Goal: Contribute content

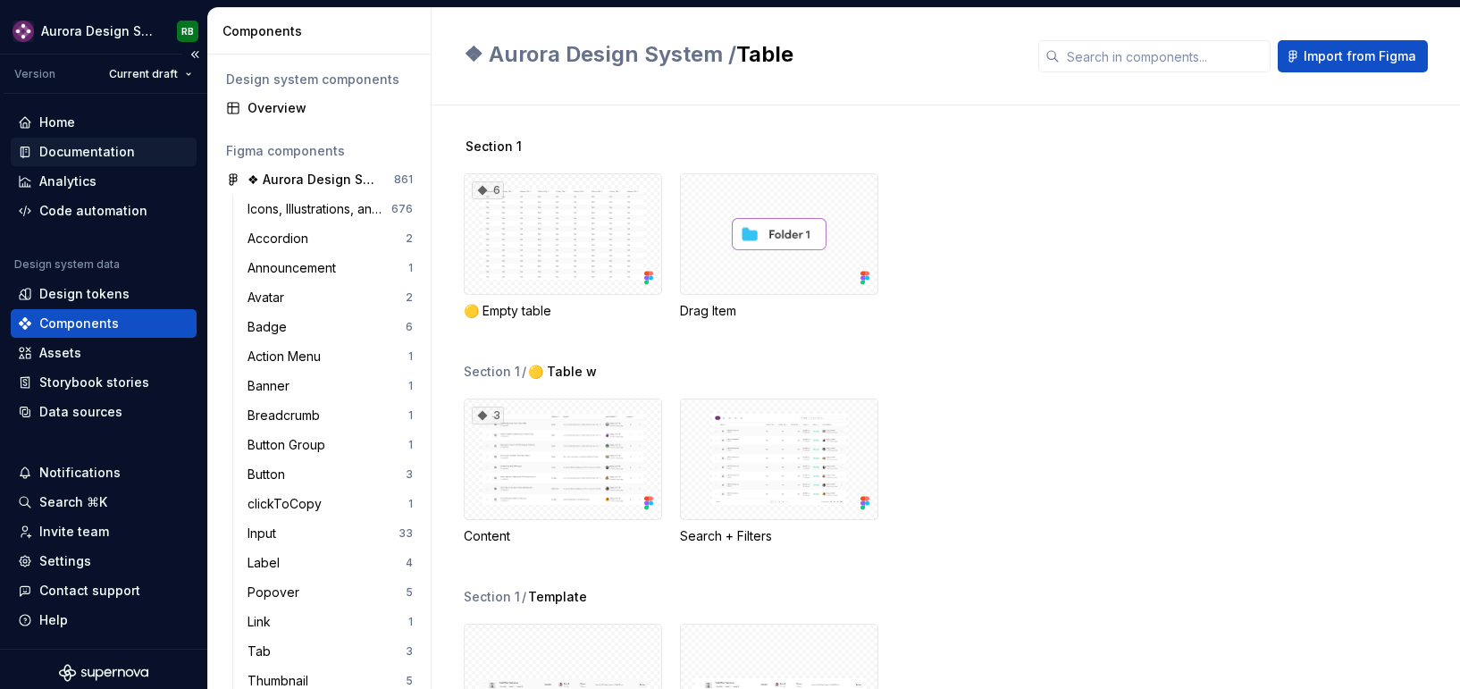
click at [128, 150] on div "Documentation" at bounding box center [87, 152] width 96 height 18
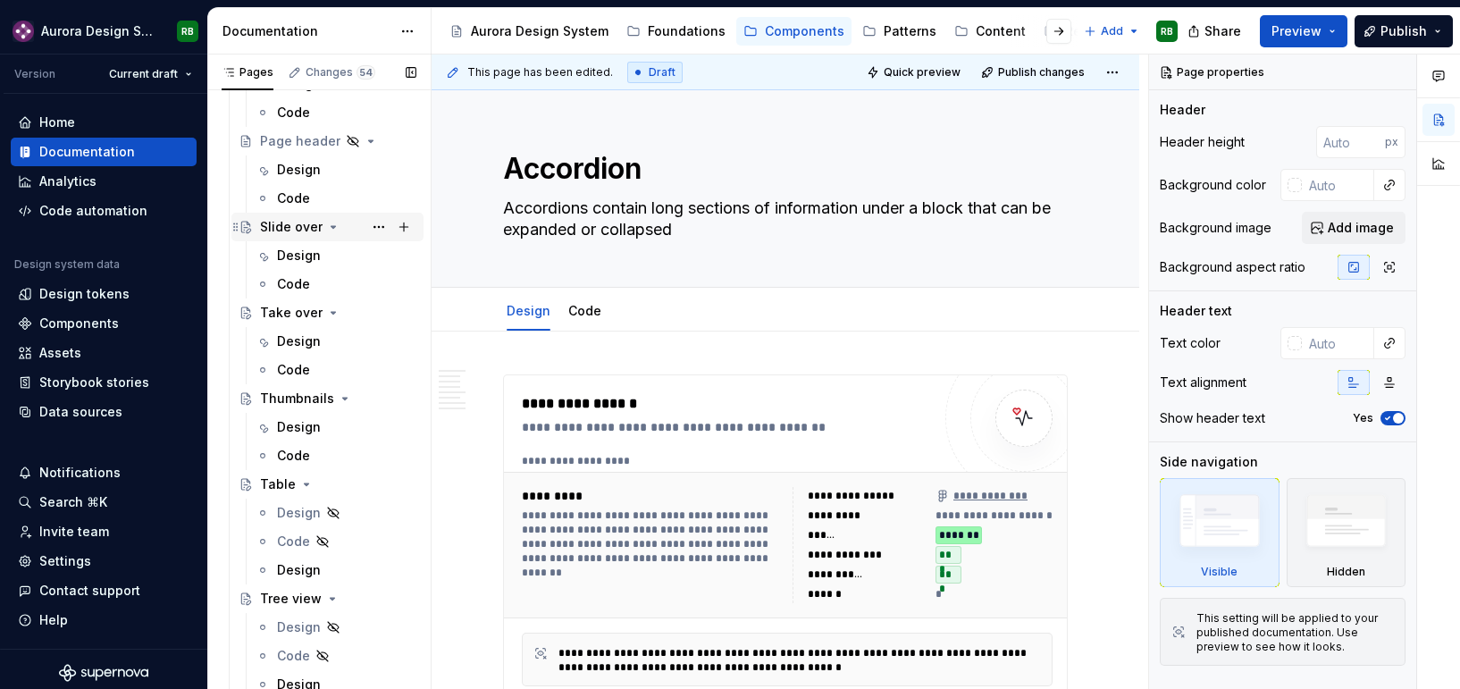
scroll to position [3268, 0]
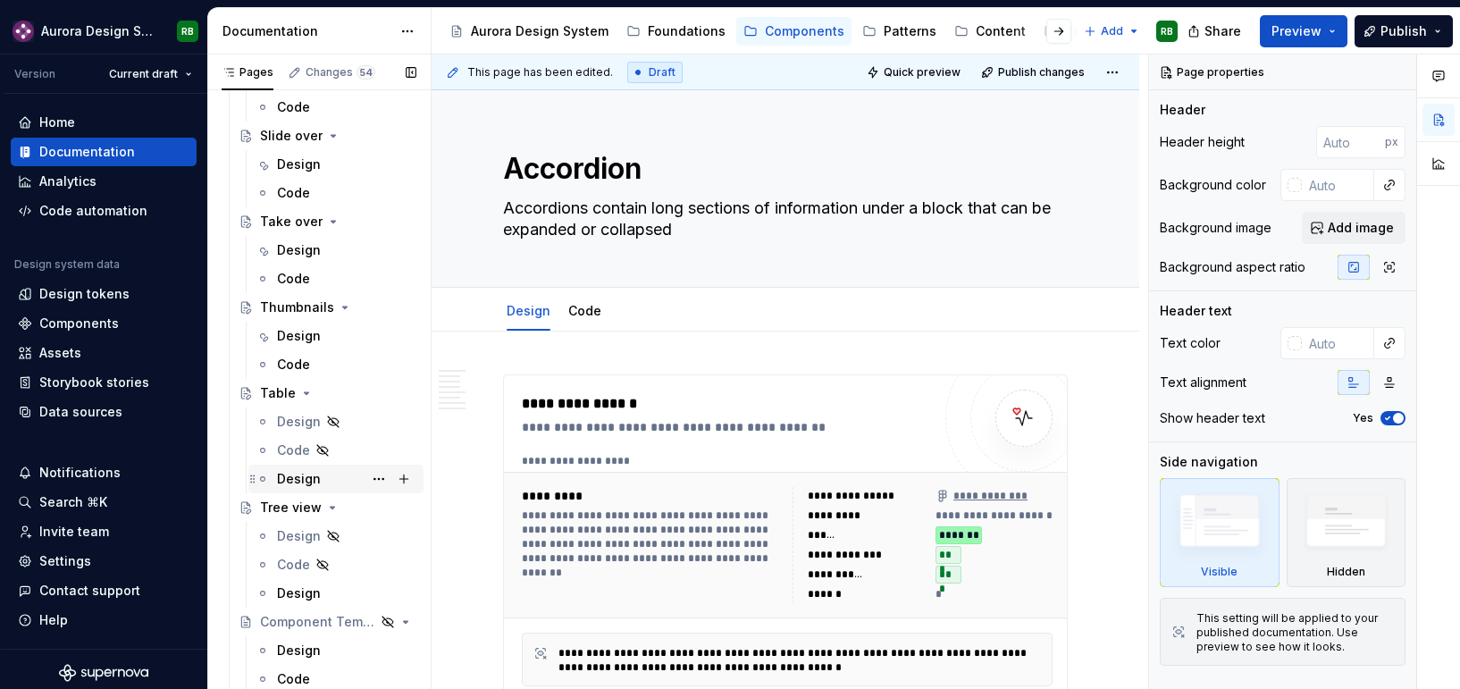
click at [298, 480] on div "Design" at bounding box center [299, 479] width 44 height 18
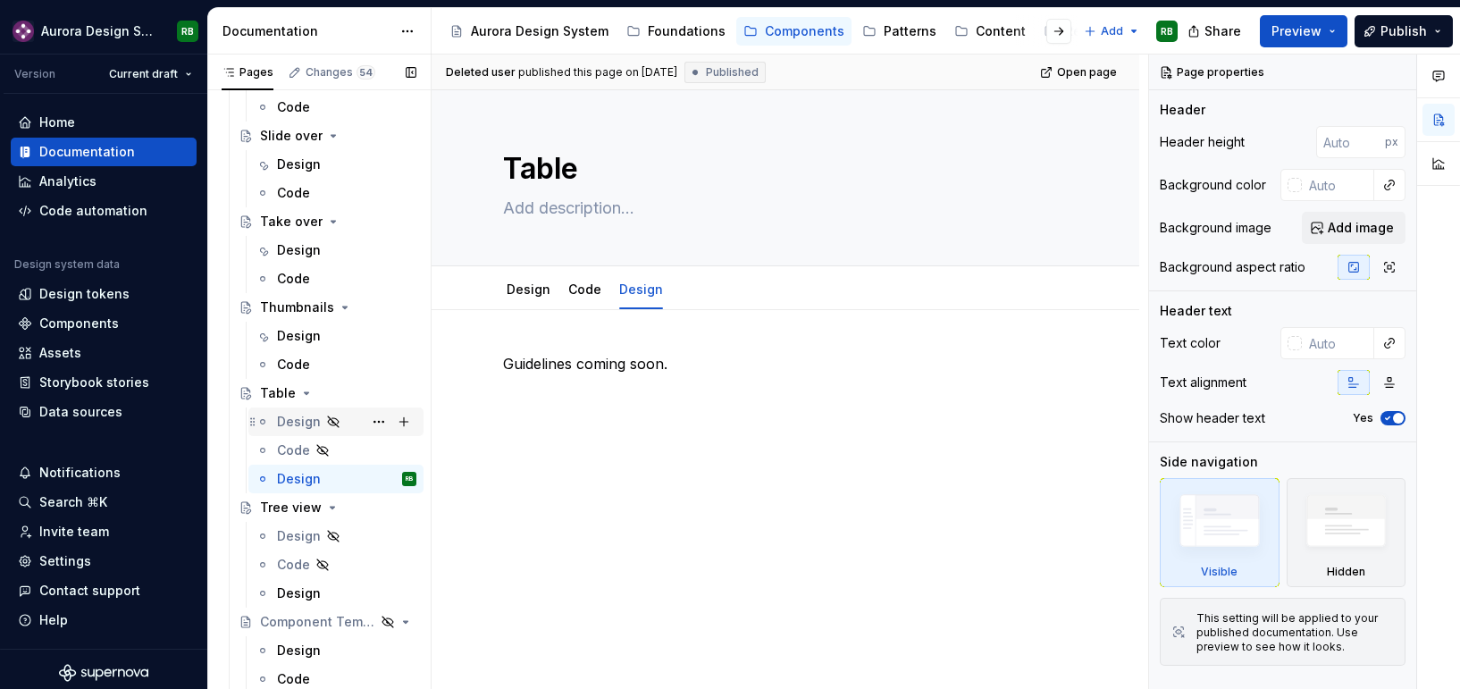
click at [306, 420] on div "Design" at bounding box center [299, 422] width 44 height 18
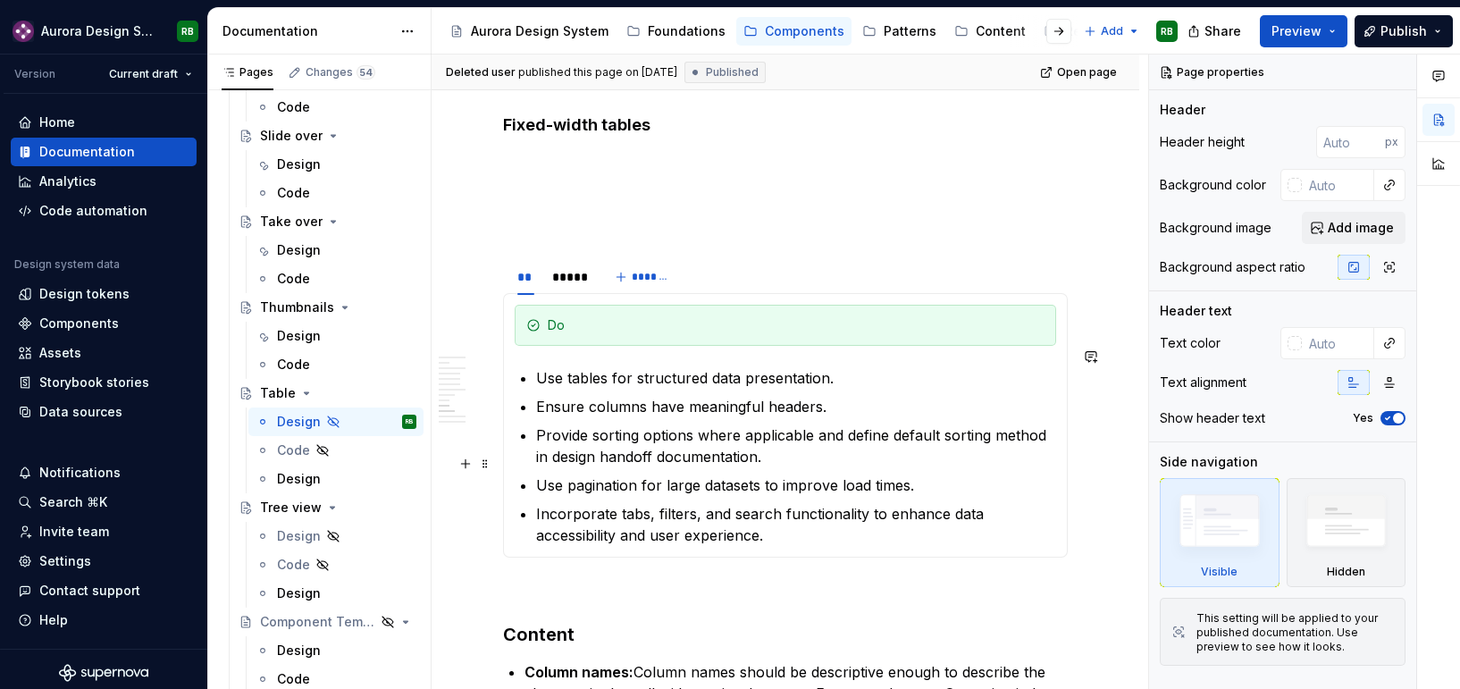
scroll to position [2014, 0]
click at [569, 265] on div "*****" at bounding box center [568, 274] width 32 height 18
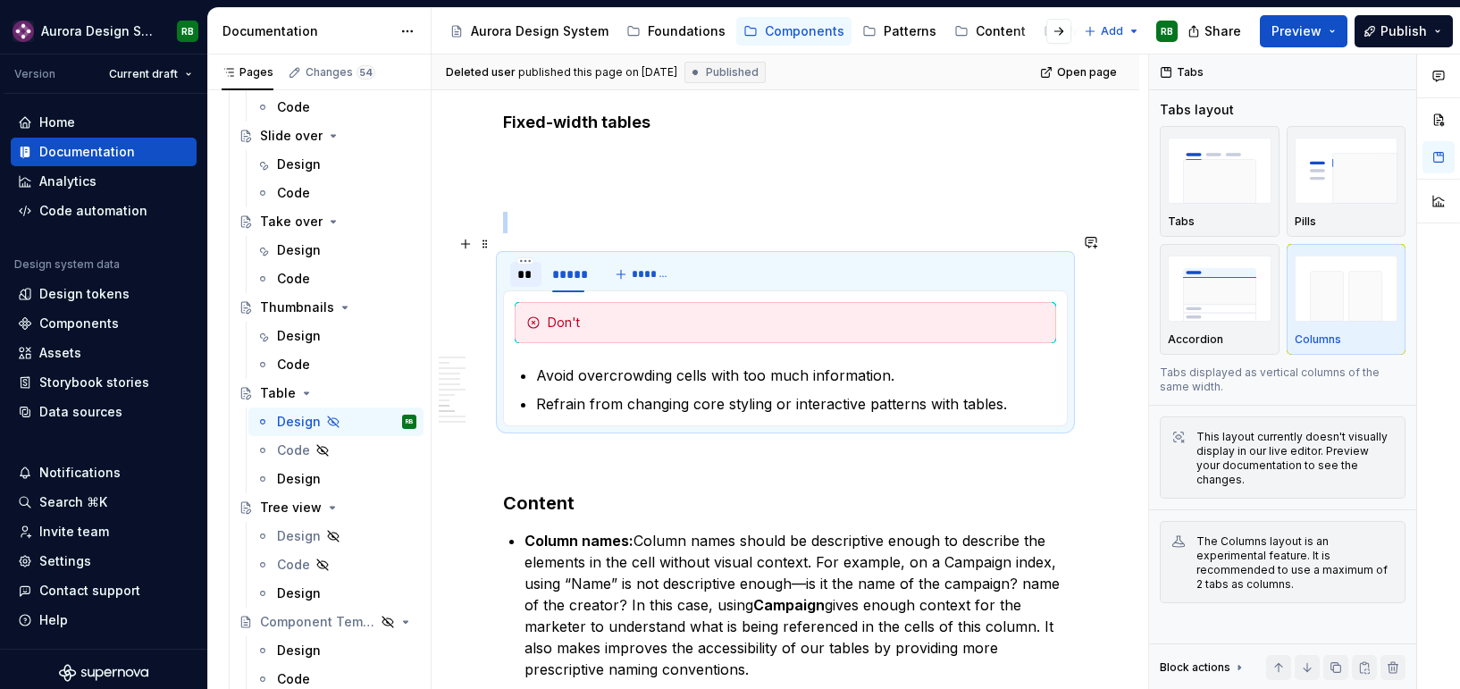
click at [531, 265] on div "**" at bounding box center [525, 274] width 17 height 18
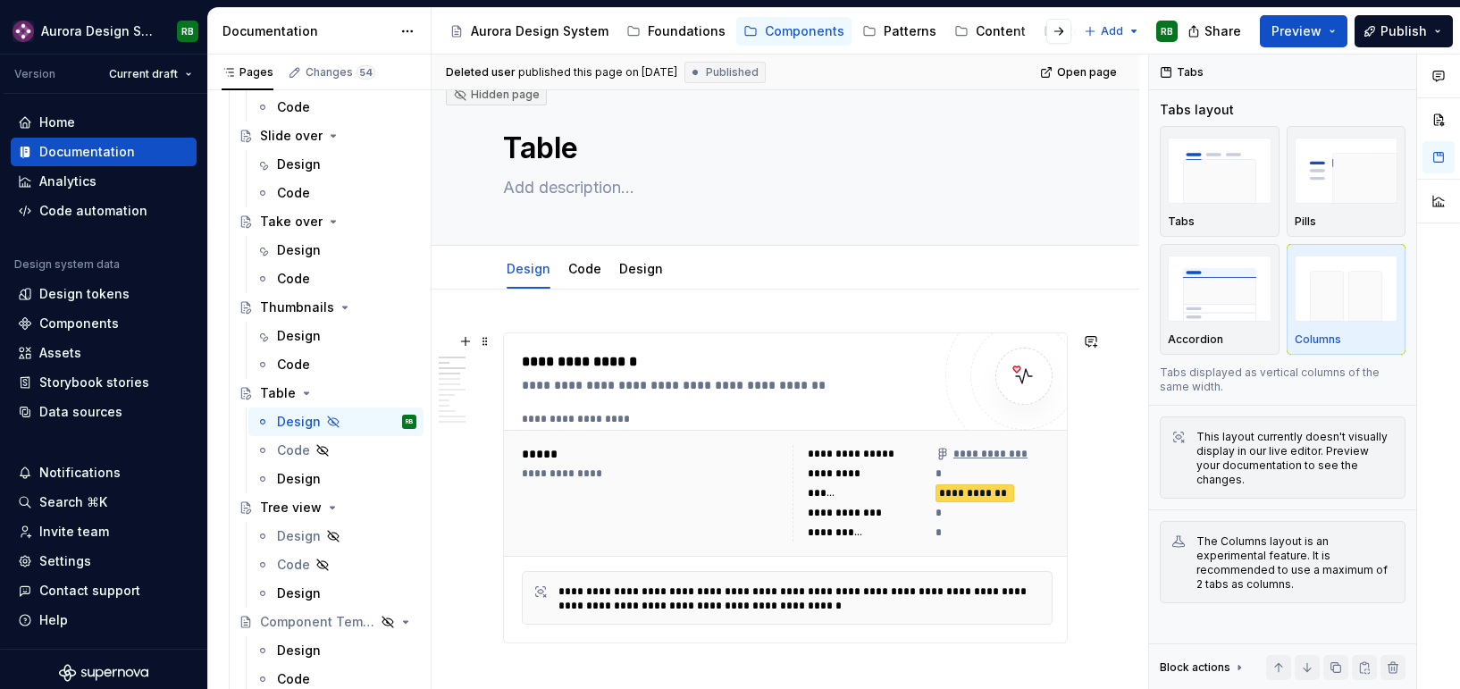
scroll to position [0, 0]
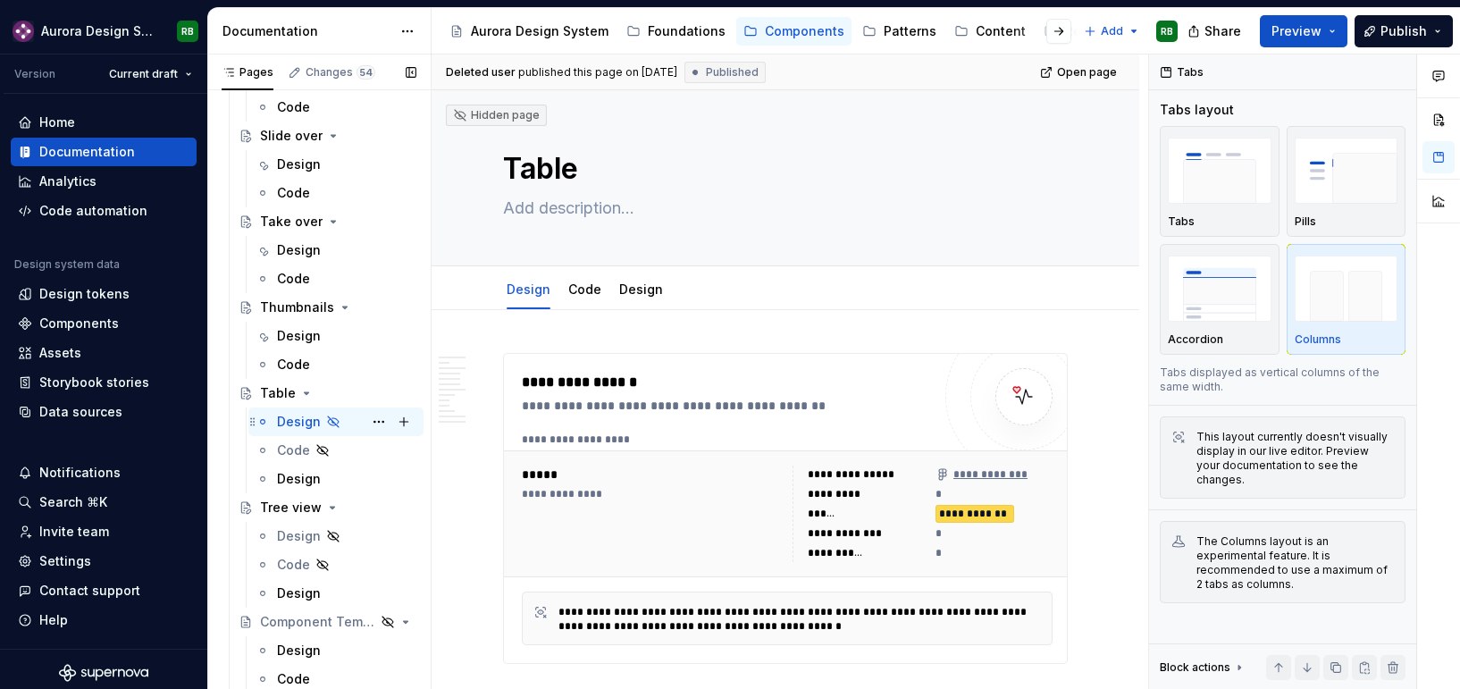
click at [335, 424] on icon "Page tree" at bounding box center [333, 422] width 14 height 14
click at [373, 423] on button "Page tree" at bounding box center [378, 421] width 25 height 25
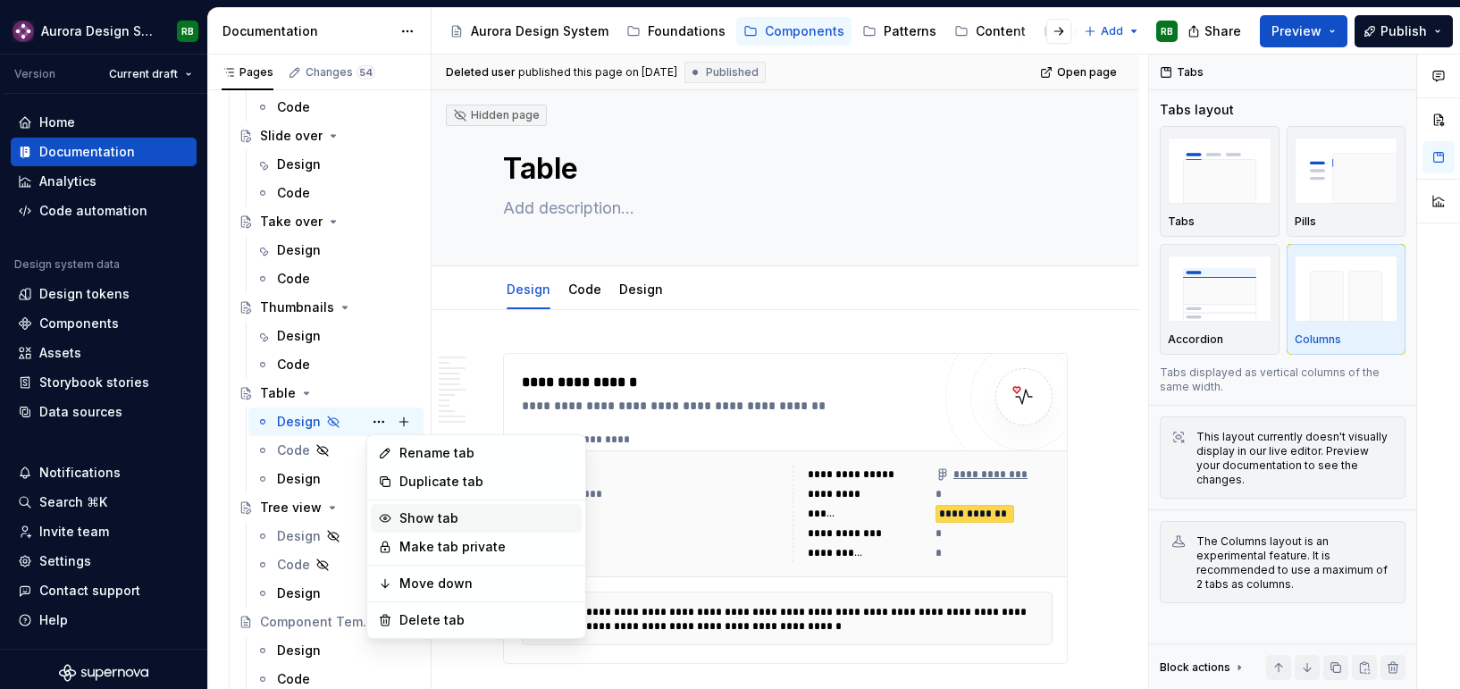
click at [399, 520] on div "Show tab" at bounding box center [486, 518] width 175 height 18
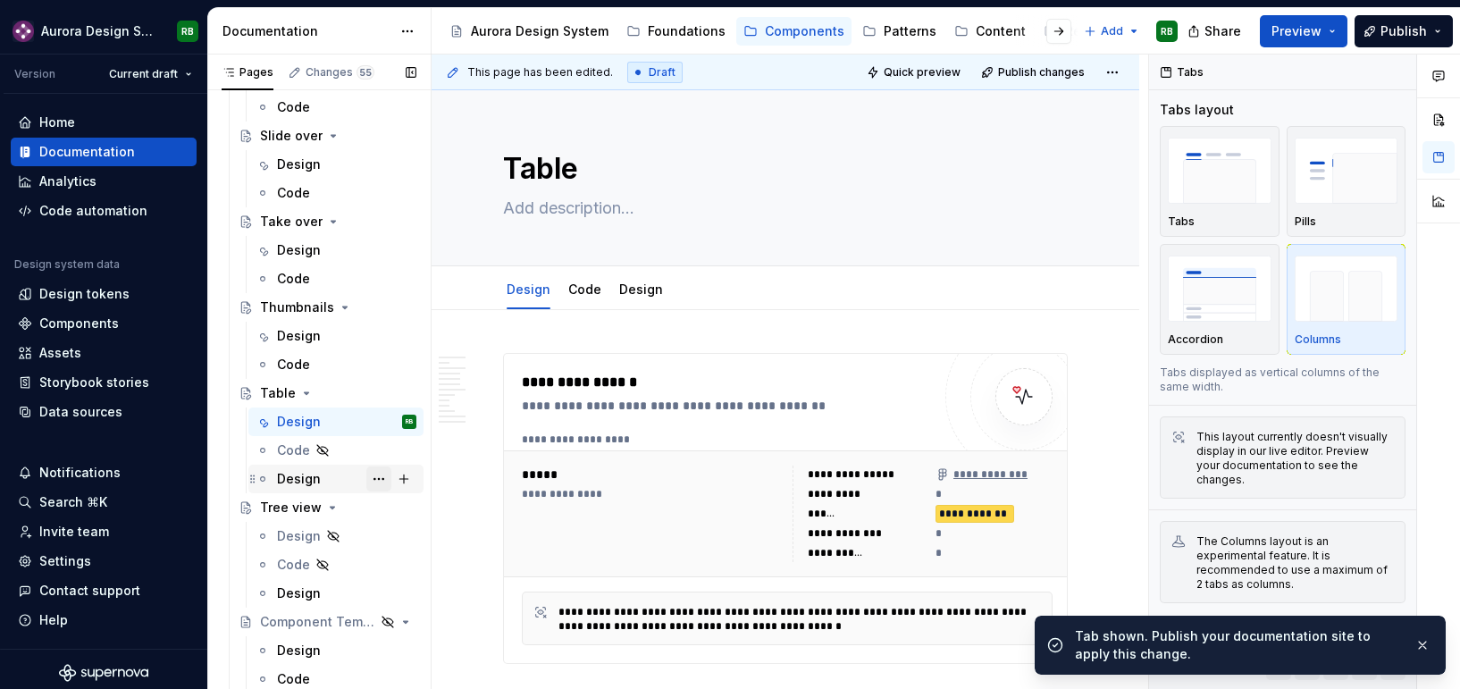
click at [386, 475] on button "Page tree" at bounding box center [378, 478] width 25 height 25
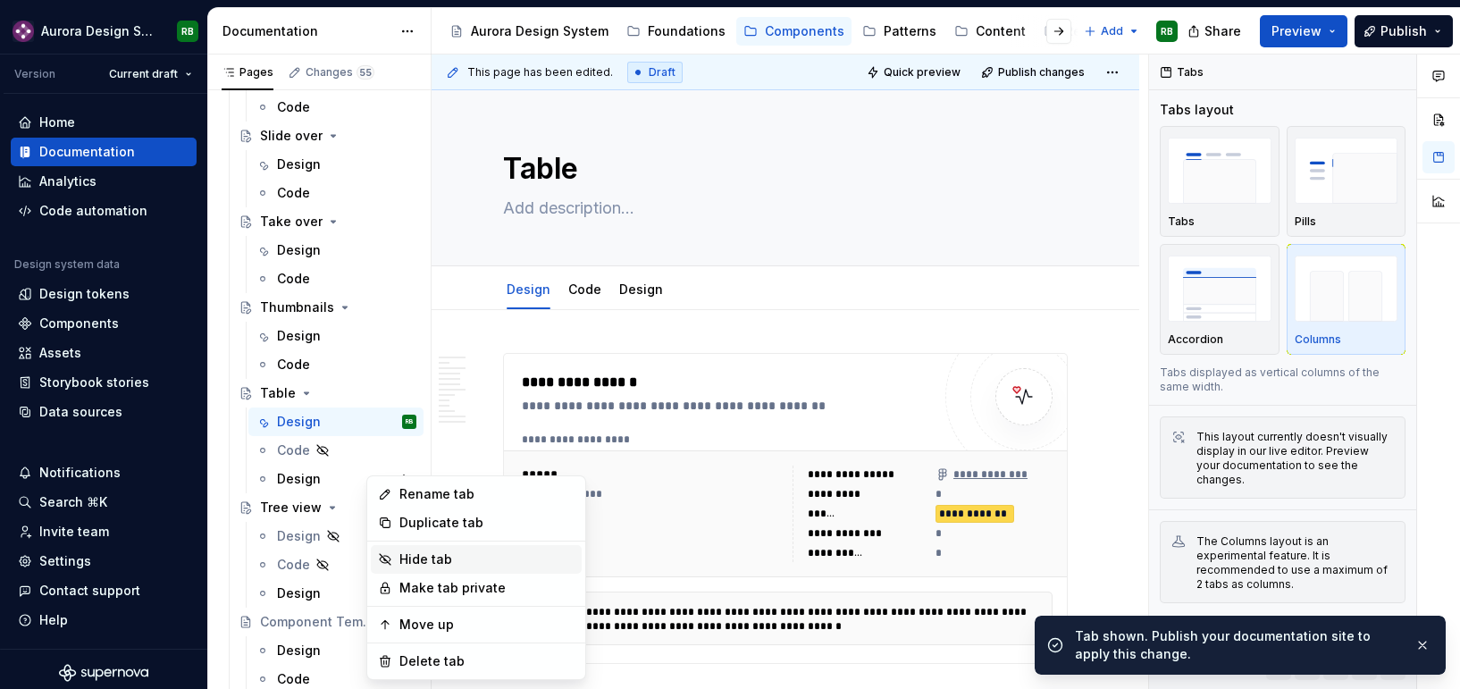
click at [399, 557] on div "Hide tab" at bounding box center [476, 559] width 211 height 29
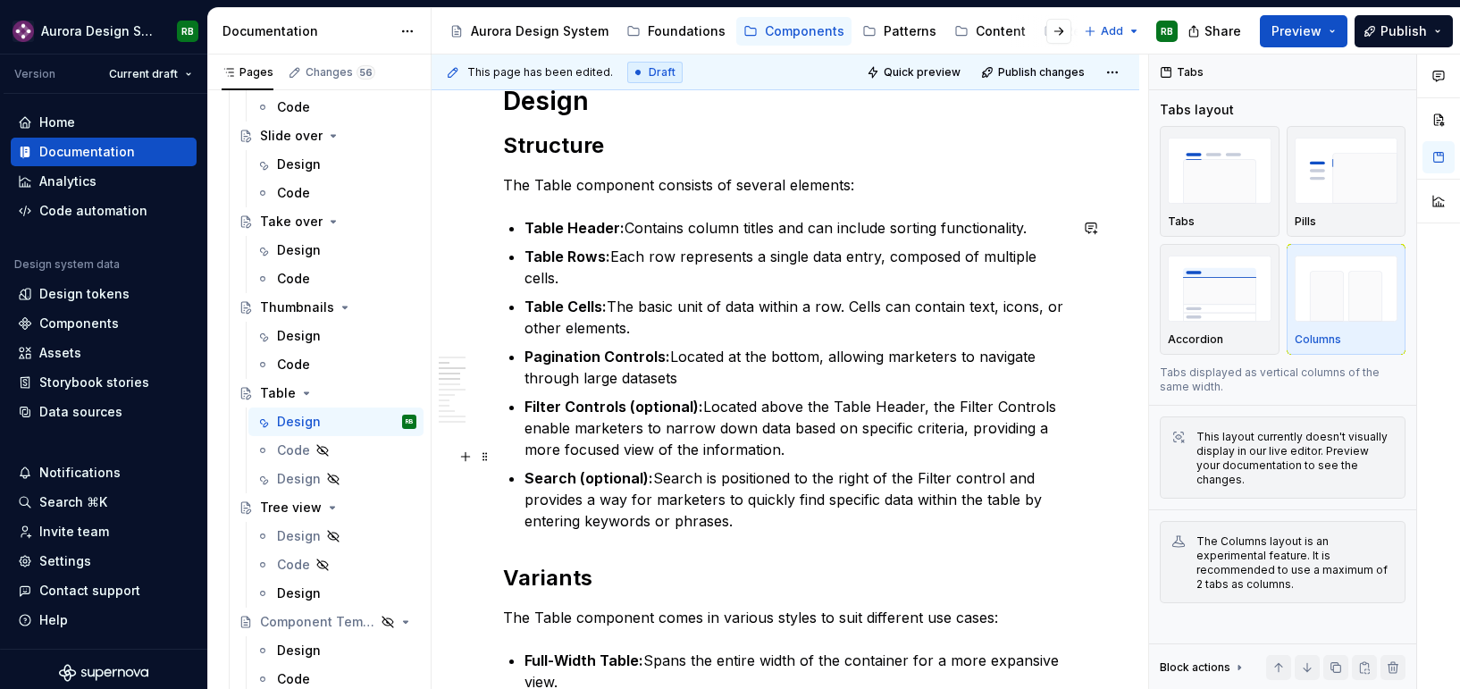
scroll to position [791, 0]
click at [754, 499] on p "Search (optional): Search is positioned to the right of the Filter control and …" at bounding box center [795, 498] width 543 height 64
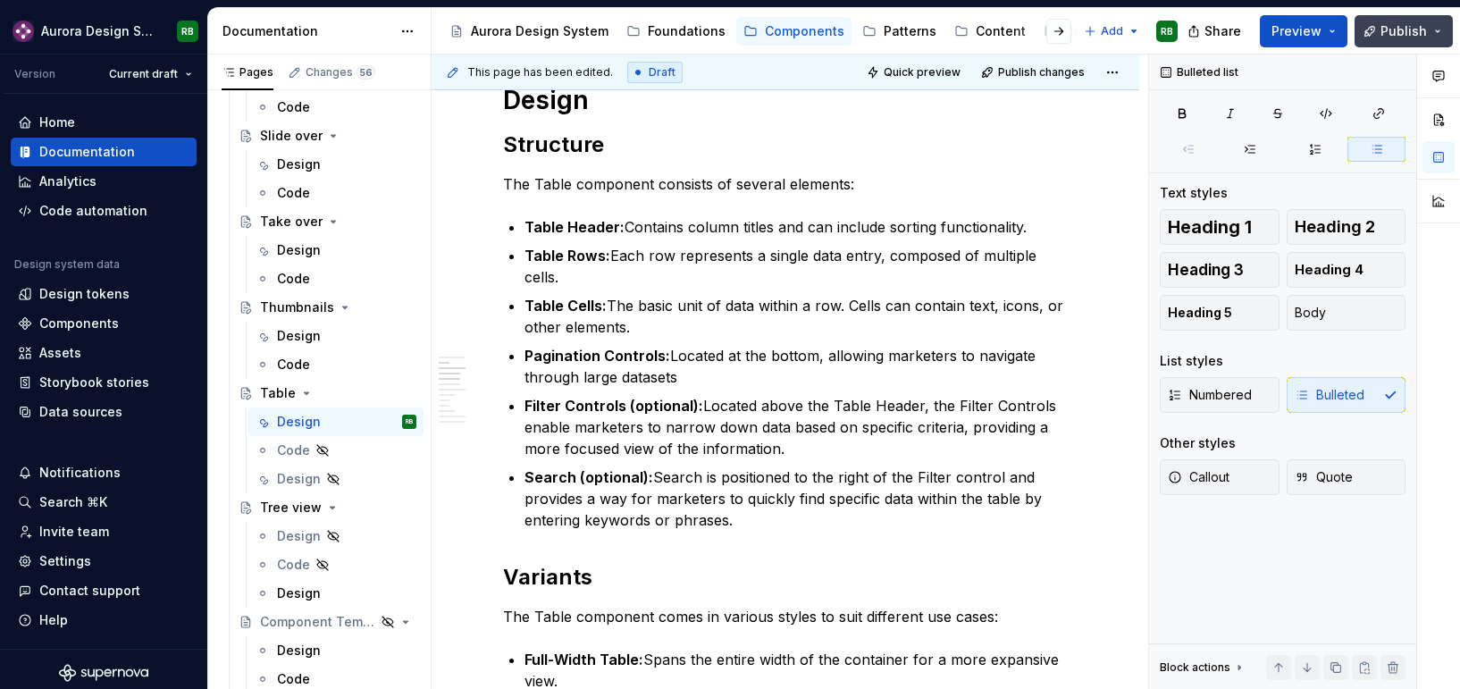
click at [1384, 36] on span "Publish" at bounding box center [1403, 31] width 46 height 18
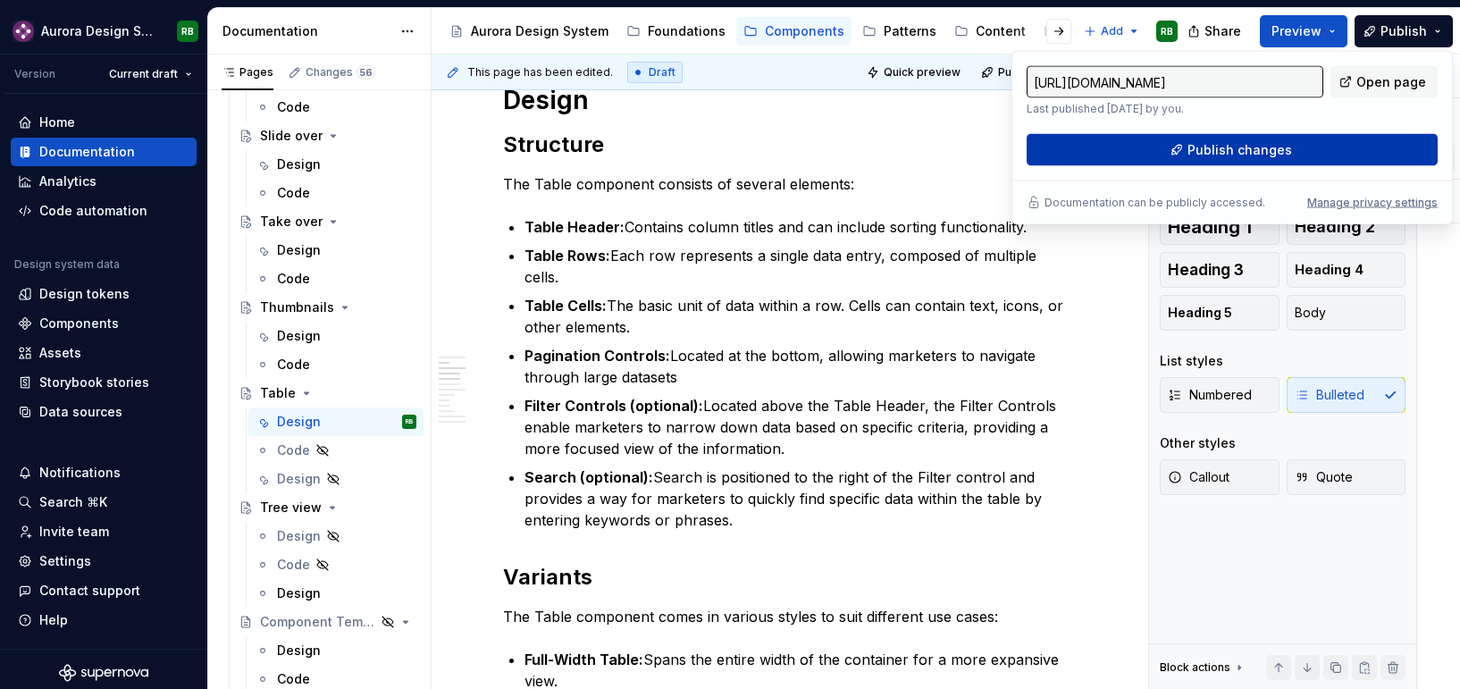
click at [1274, 154] on span "Publish changes" at bounding box center [1239, 150] width 105 height 18
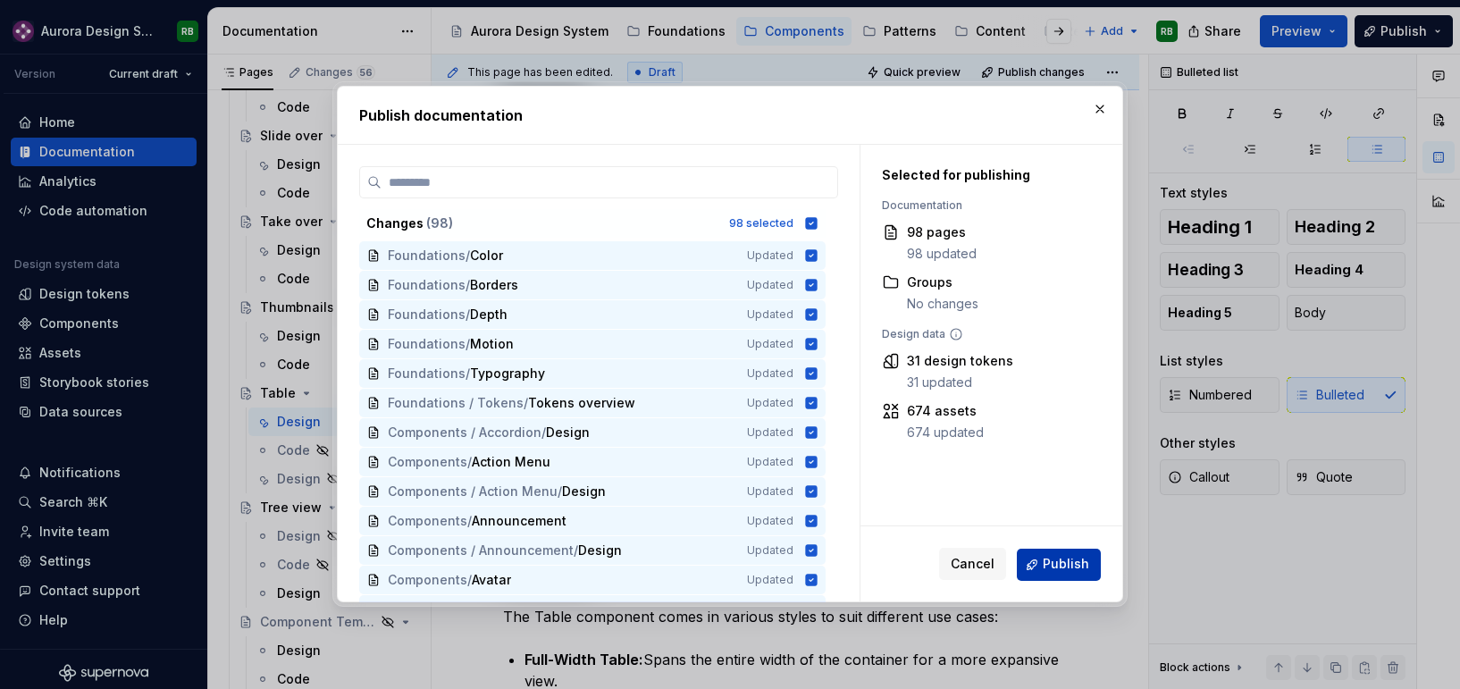
click at [1061, 562] on span "Publish" at bounding box center [1066, 565] width 46 height 18
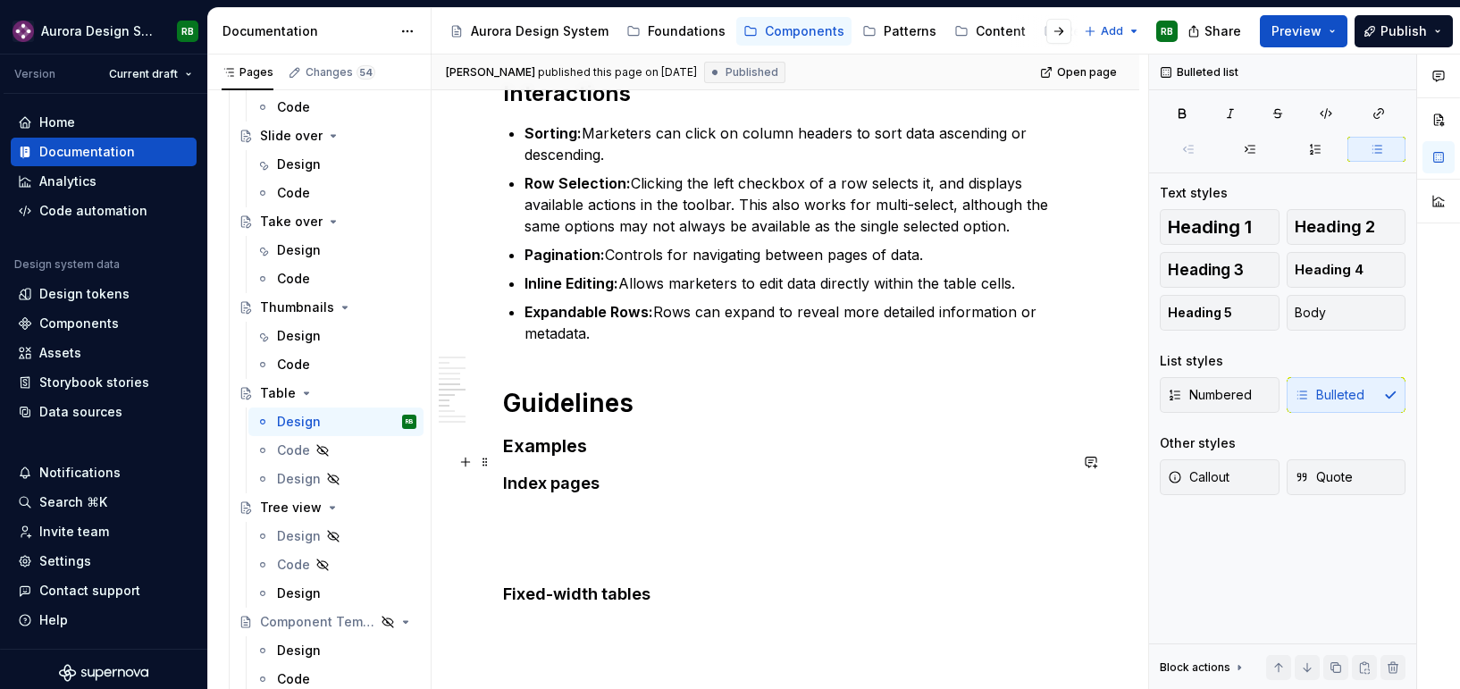
scroll to position [1546, 0]
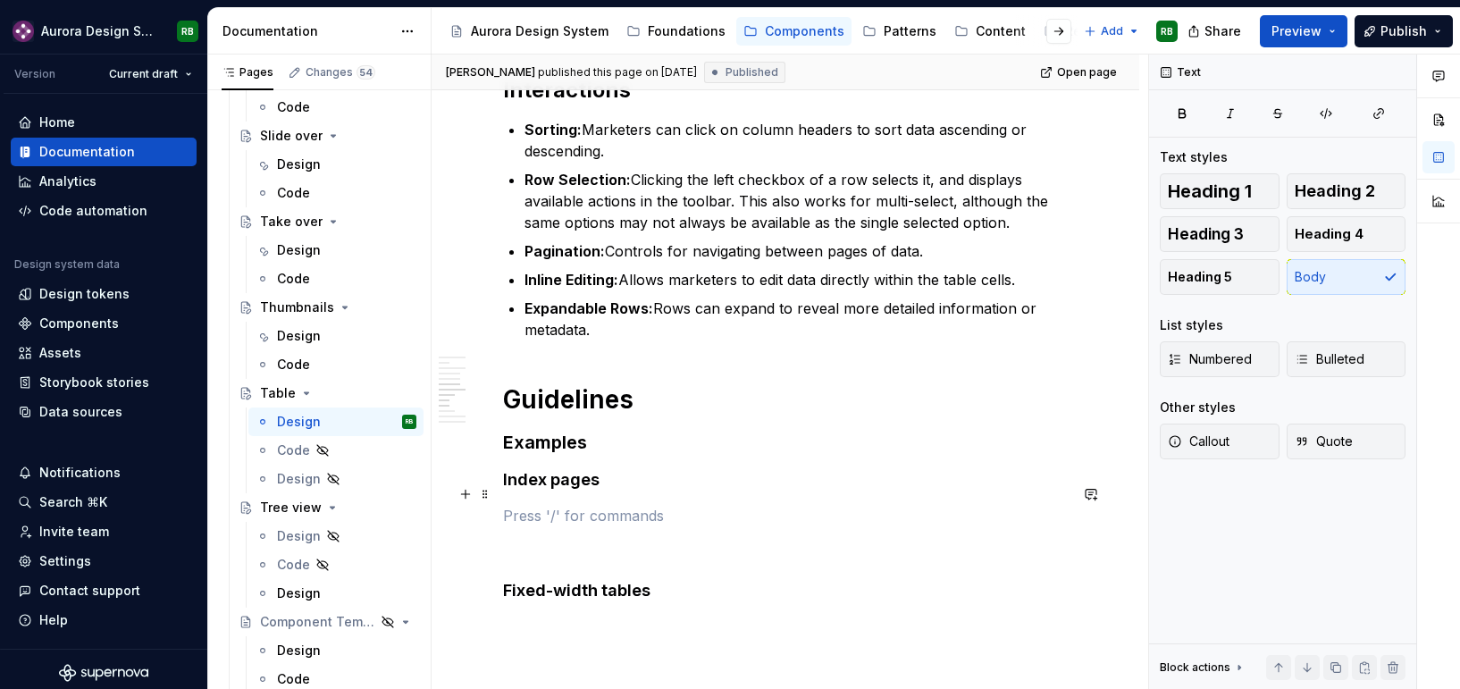
click at [642, 505] on p at bounding box center [785, 515] width 565 height 21
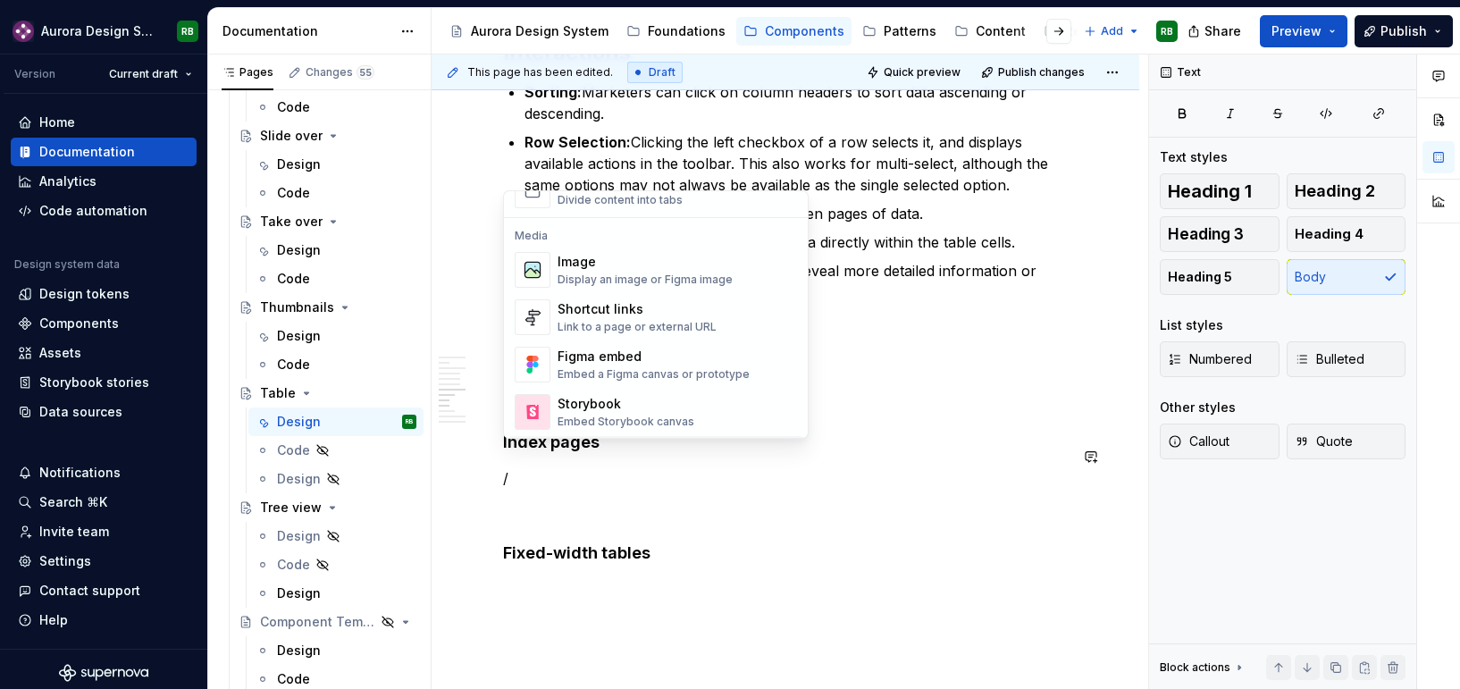
scroll to position [732, 0]
click at [669, 363] on div "Figma embed" at bounding box center [654, 357] width 192 height 18
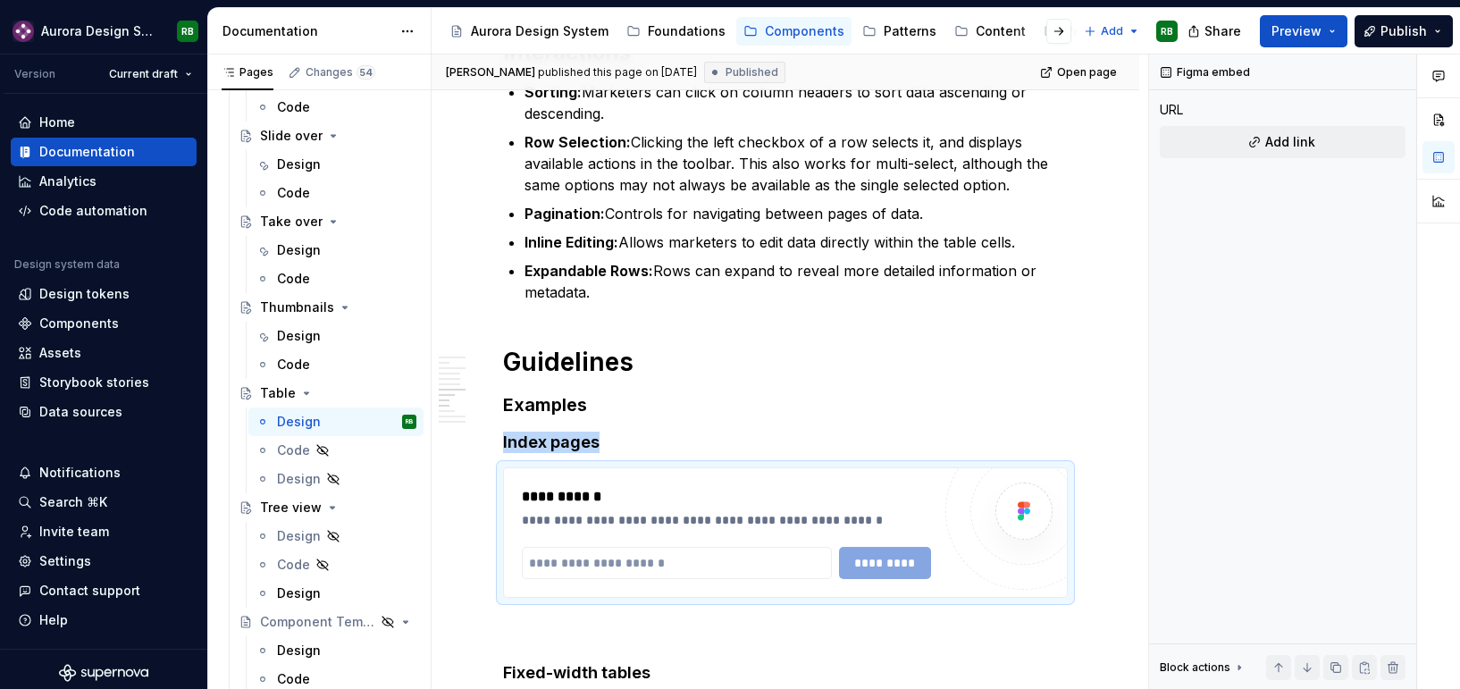
type textarea "*"
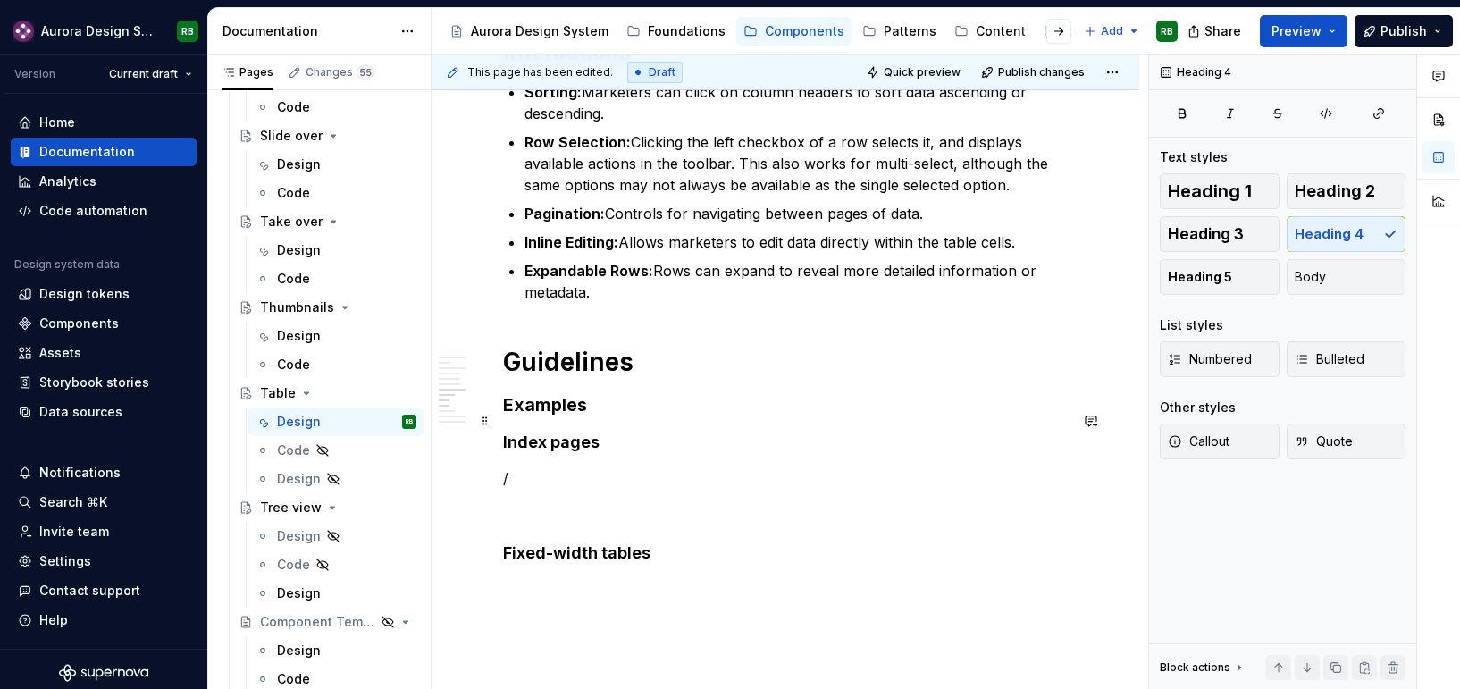
click at [628, 432] on h4 "Index pages" at bounding box center [785, 442] width 565 height 21
click at [617, 467] on p "/" at bounding box center [785, 477] width 565 height 21
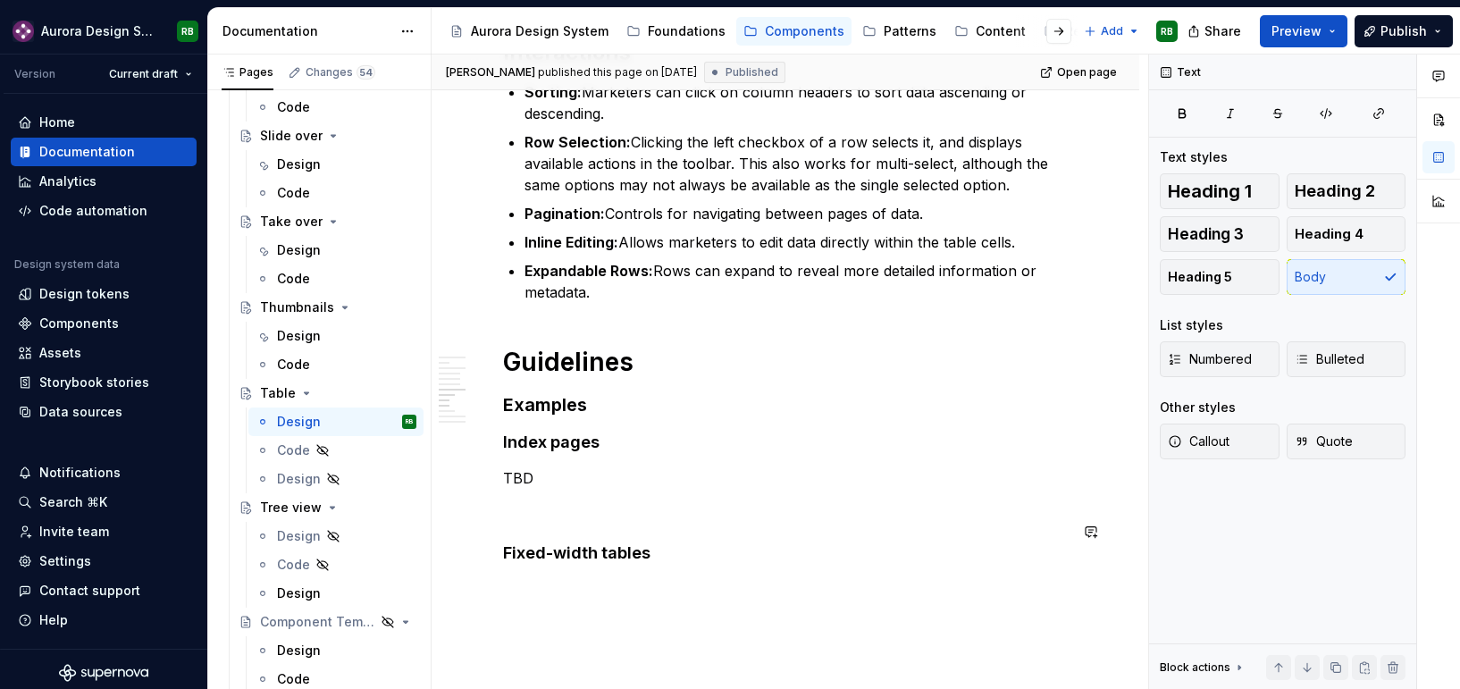
click at [587, 551] on div "**********" at bounding box center [785, 370] width 565 height 3201
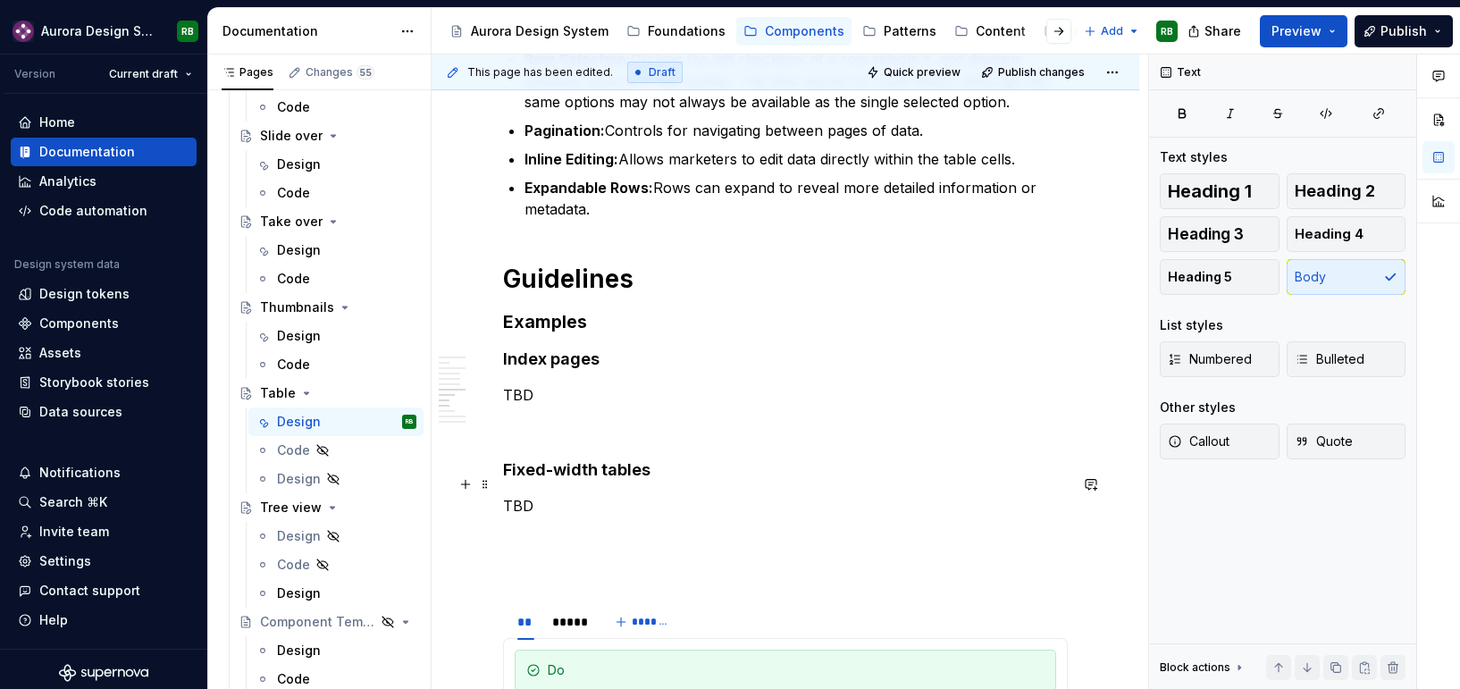
scroll to position [1675, 0]
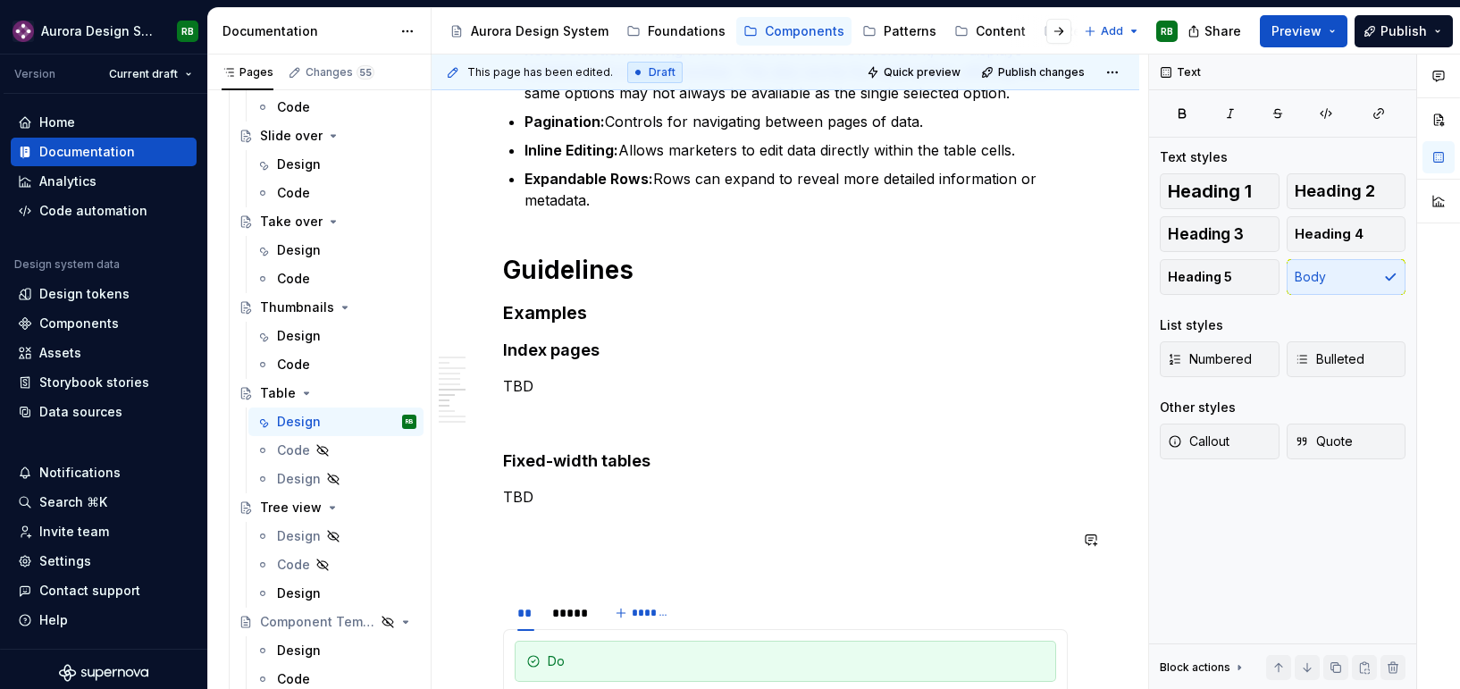
click at [611, 518] on div "**********" at bounding box center [785, 278] width 565 height 3201
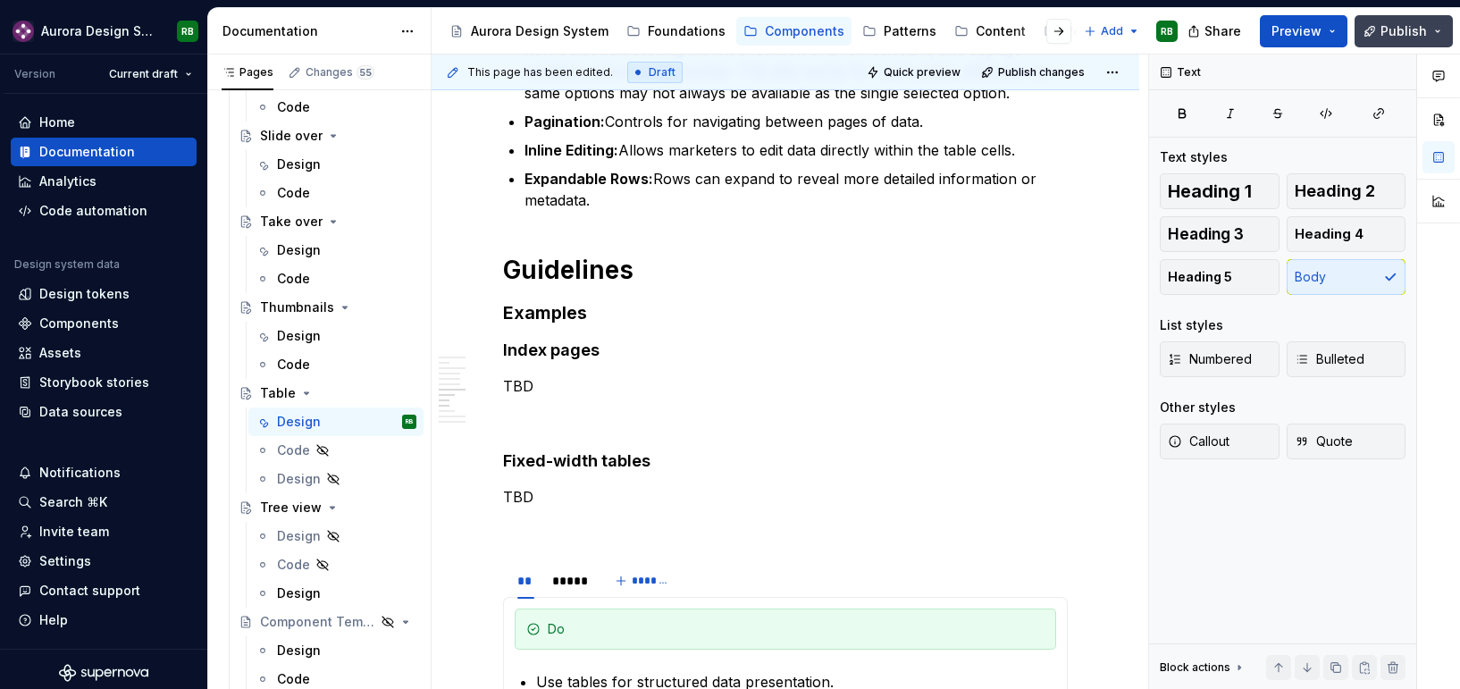
click at [1384, 31] on span "Publish" at bounding box center [1403, 31] width 46 height 18
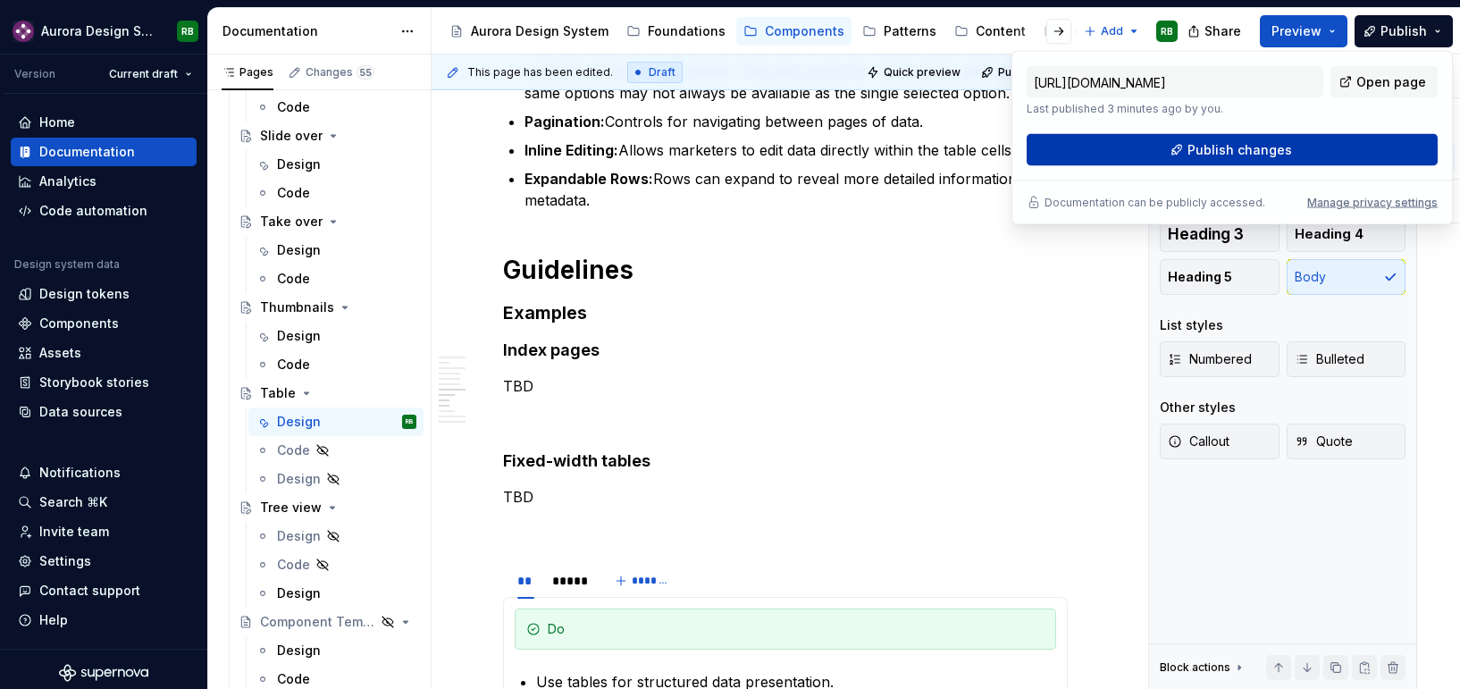
click at [1162, 146] on button "Publish changes" at bounding box center [1232, 150] width 411 height 32
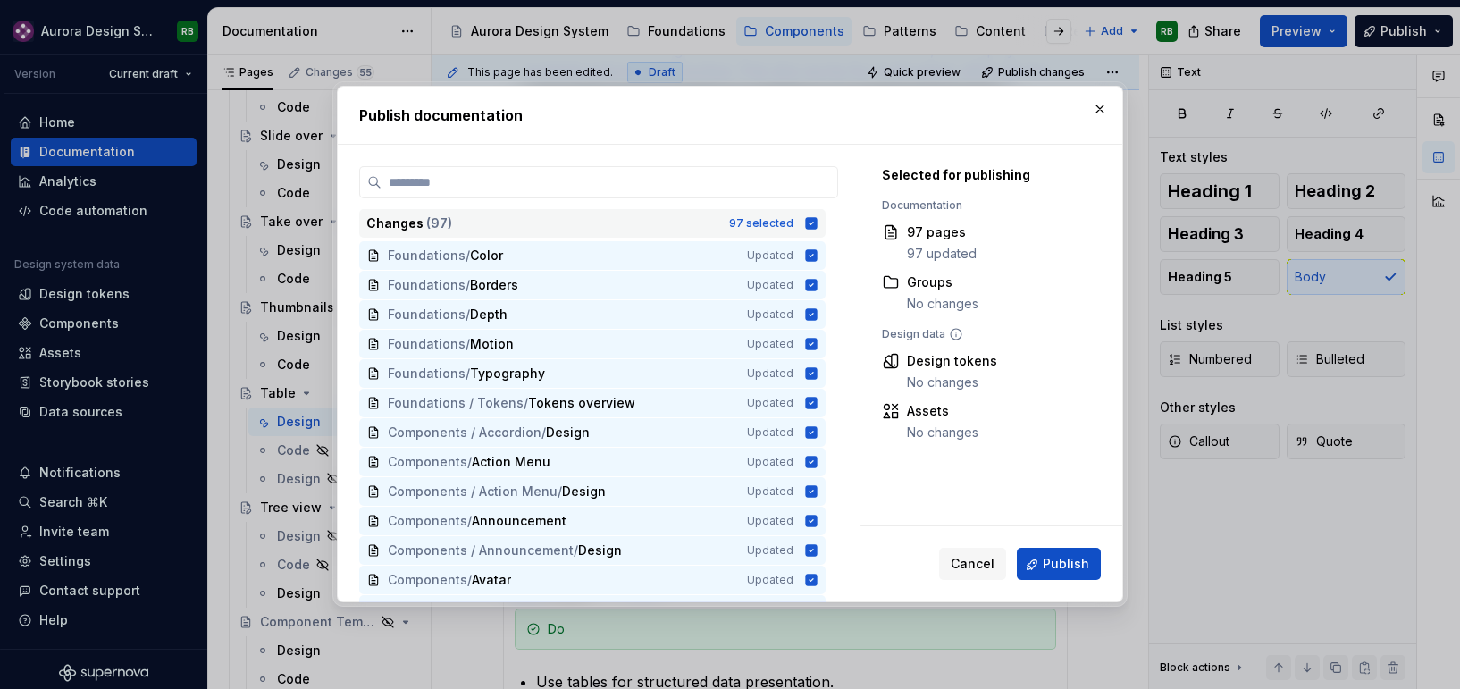
click at [813, 225] on icon at bounding box center [811, 223] width 14 height 14
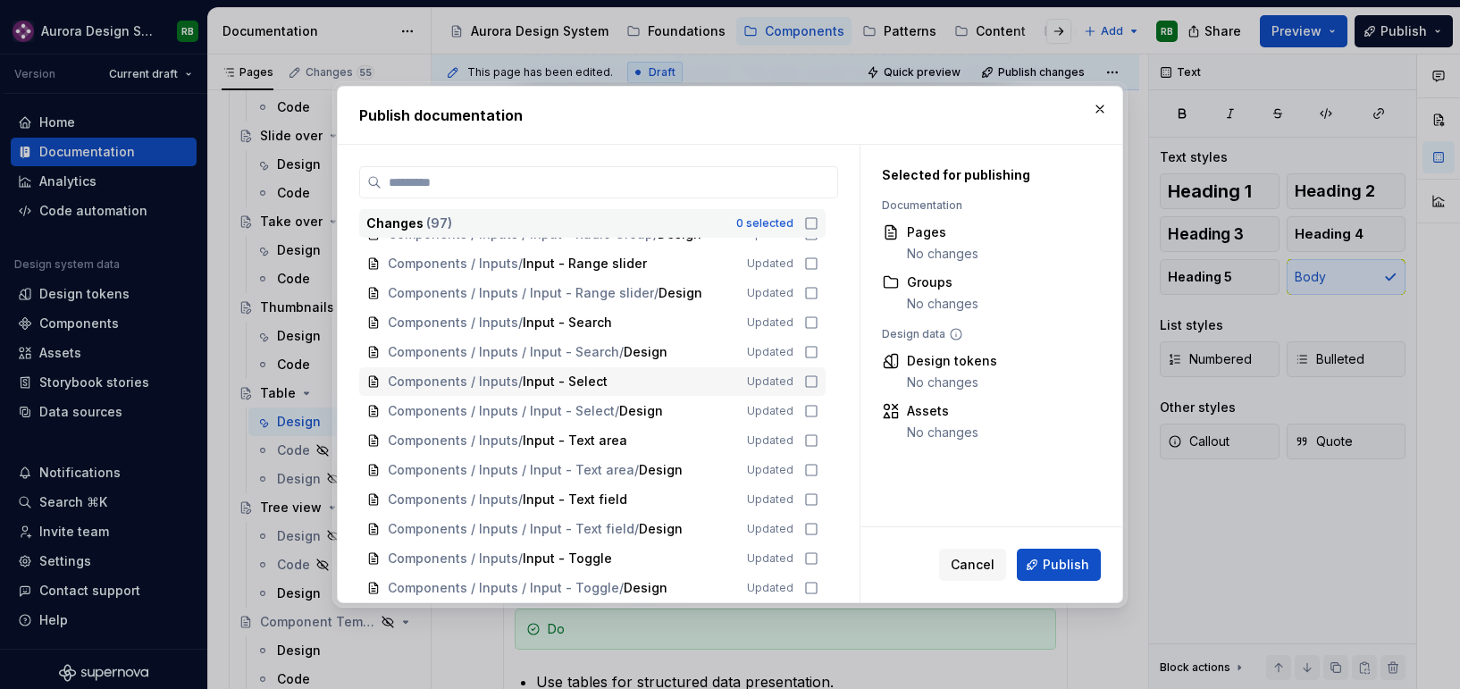
scroll to position [2499, 0]
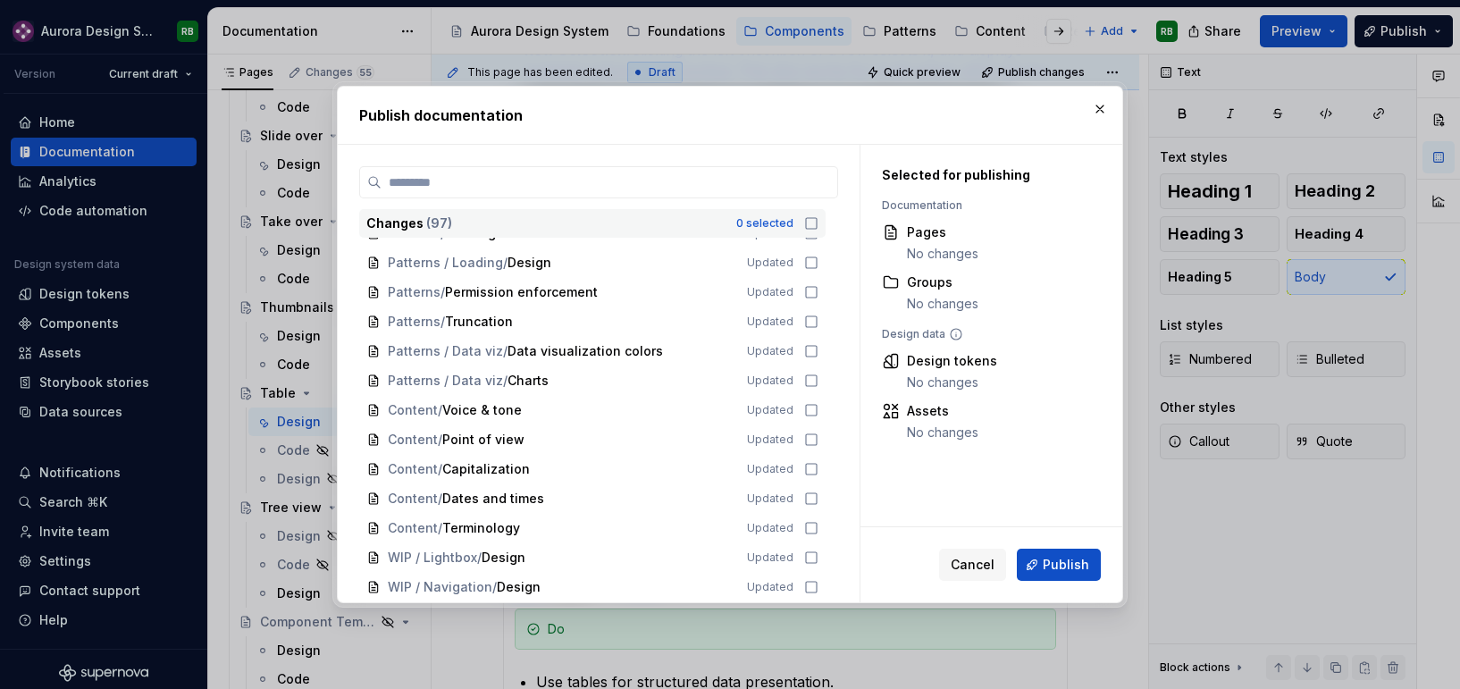
click at [818, 229] on icon at bounding box center [811, 223] width 14 height 14
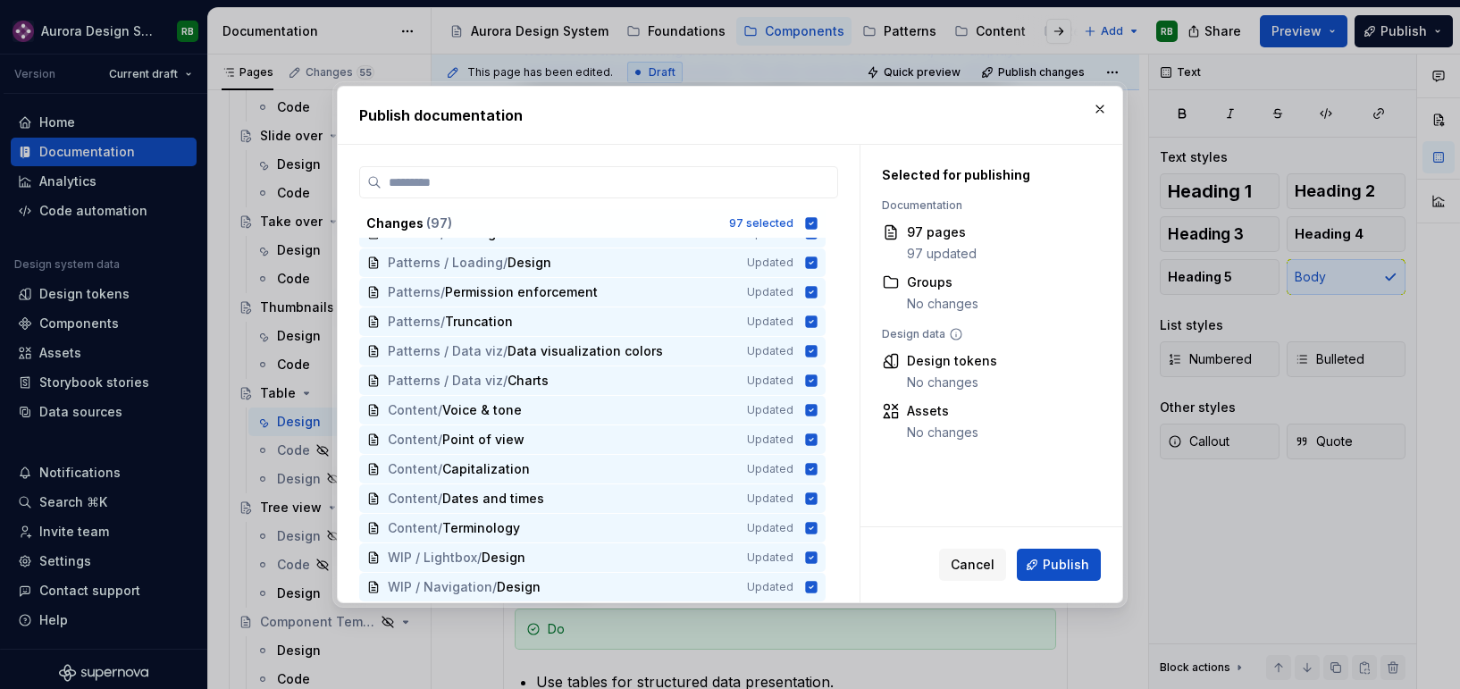
click at [1072, 566] on span "Publish" at bounding box center [1066, 565] width 46 height 18
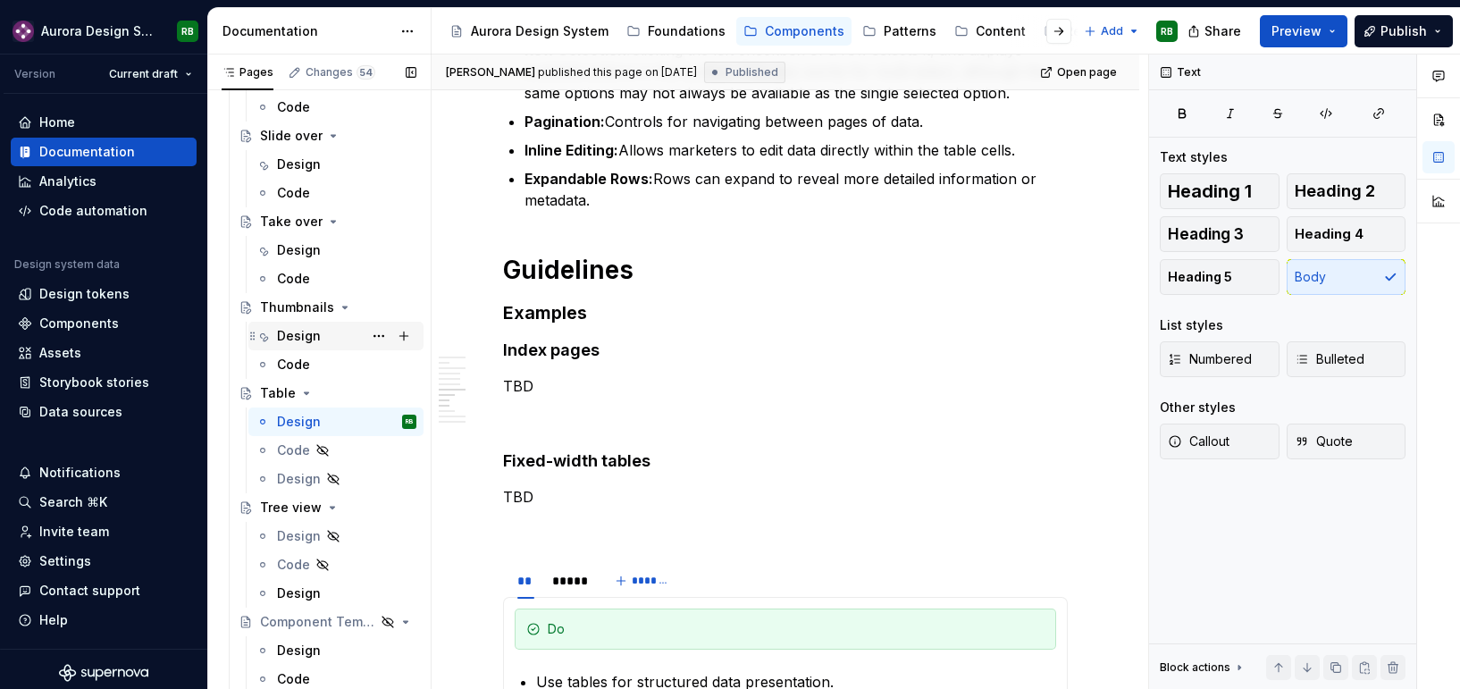
click at [316, 342] on div "Design" at bounding box center [299, 336] width 44 height 18
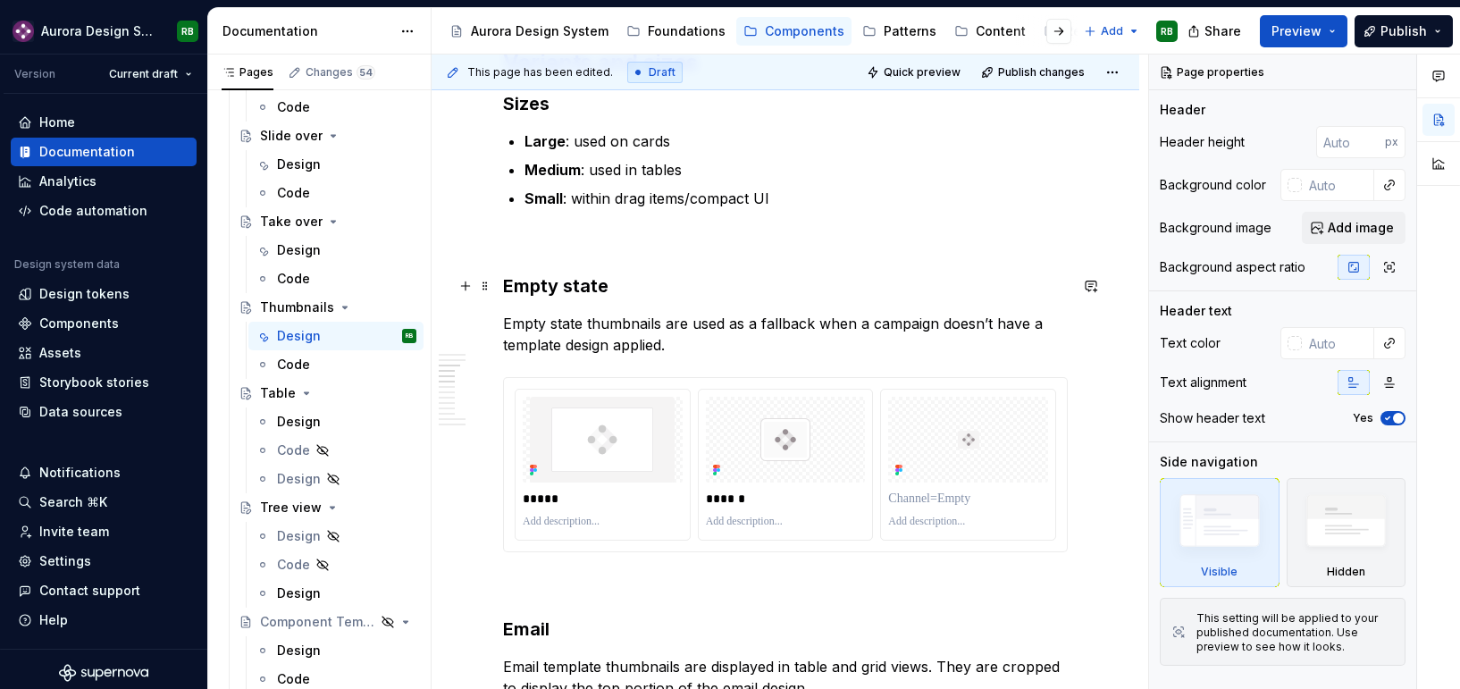
scroll to position [897, 0]
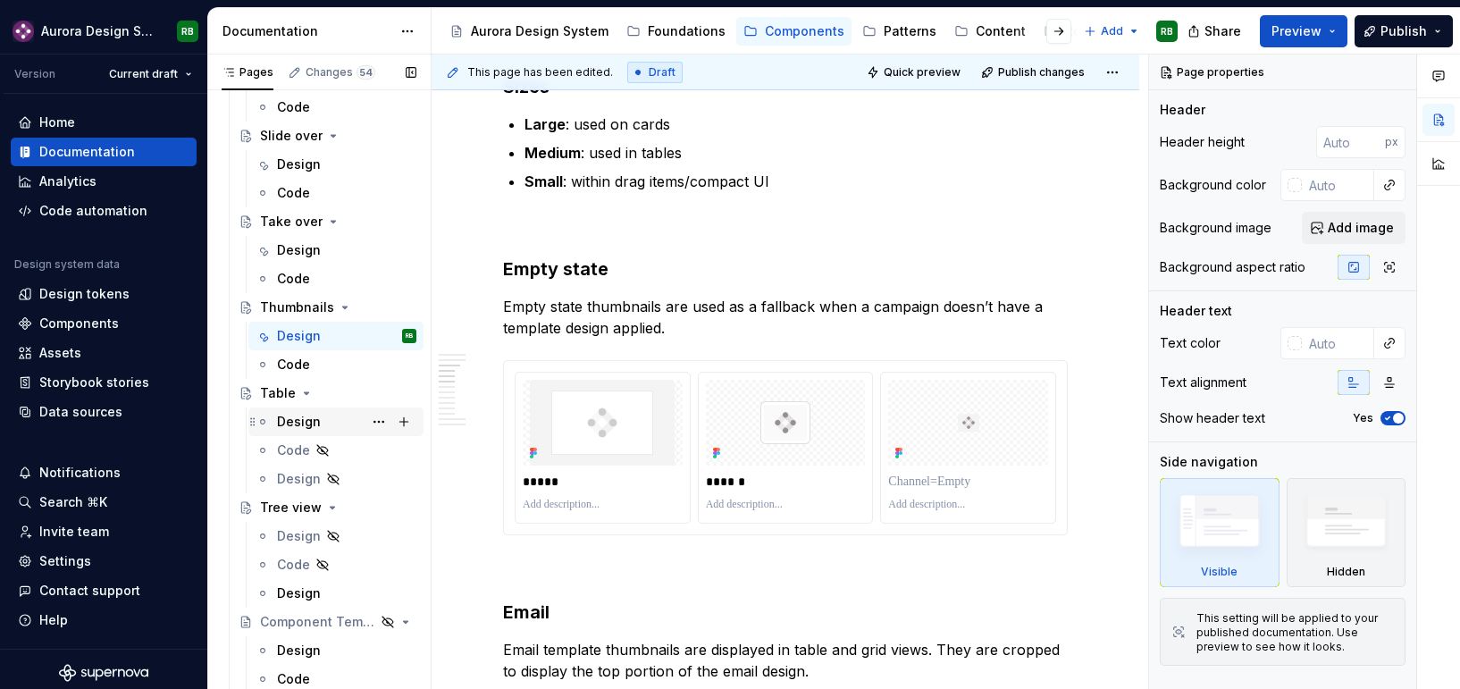
click at [296, 413] on div "Design" at bounding box center [299, 422] width 44 height 18
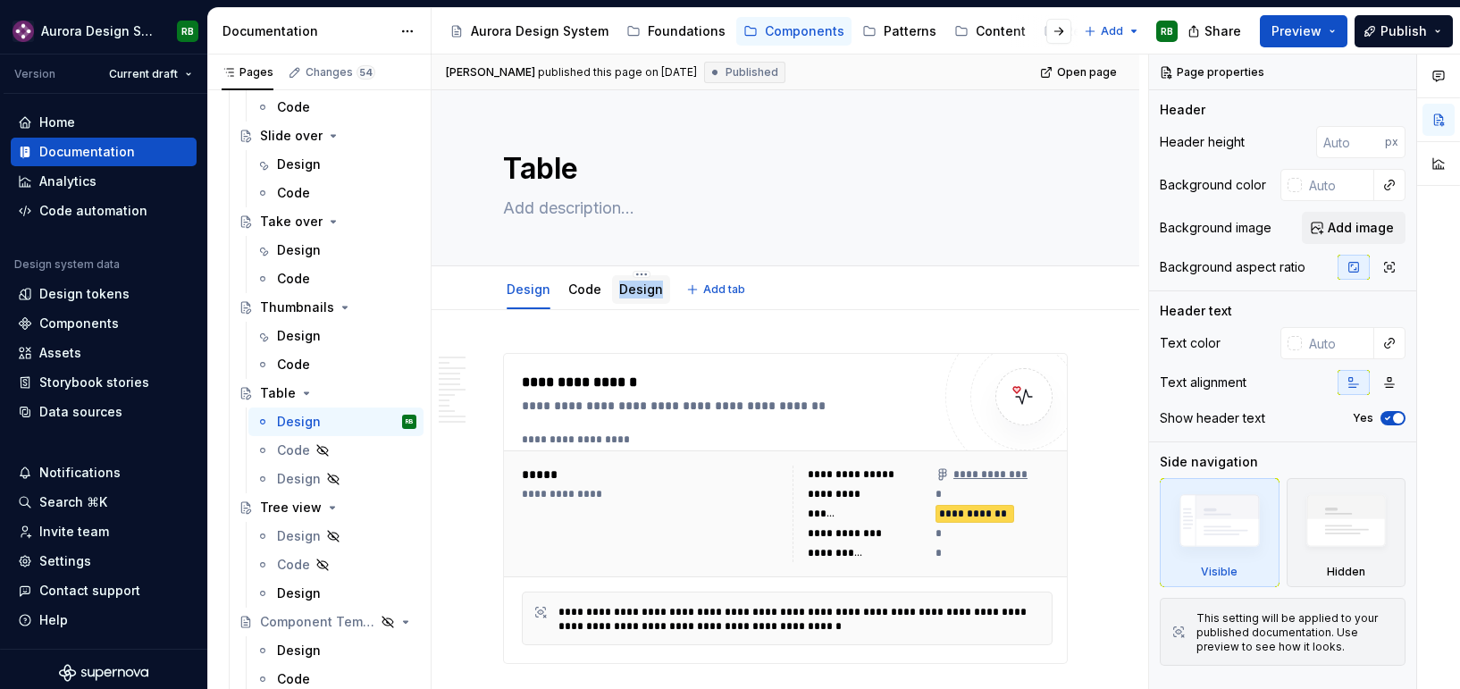
click at [632, 288] on link "Design" at bounding box center [641, 288] width 44 height 15
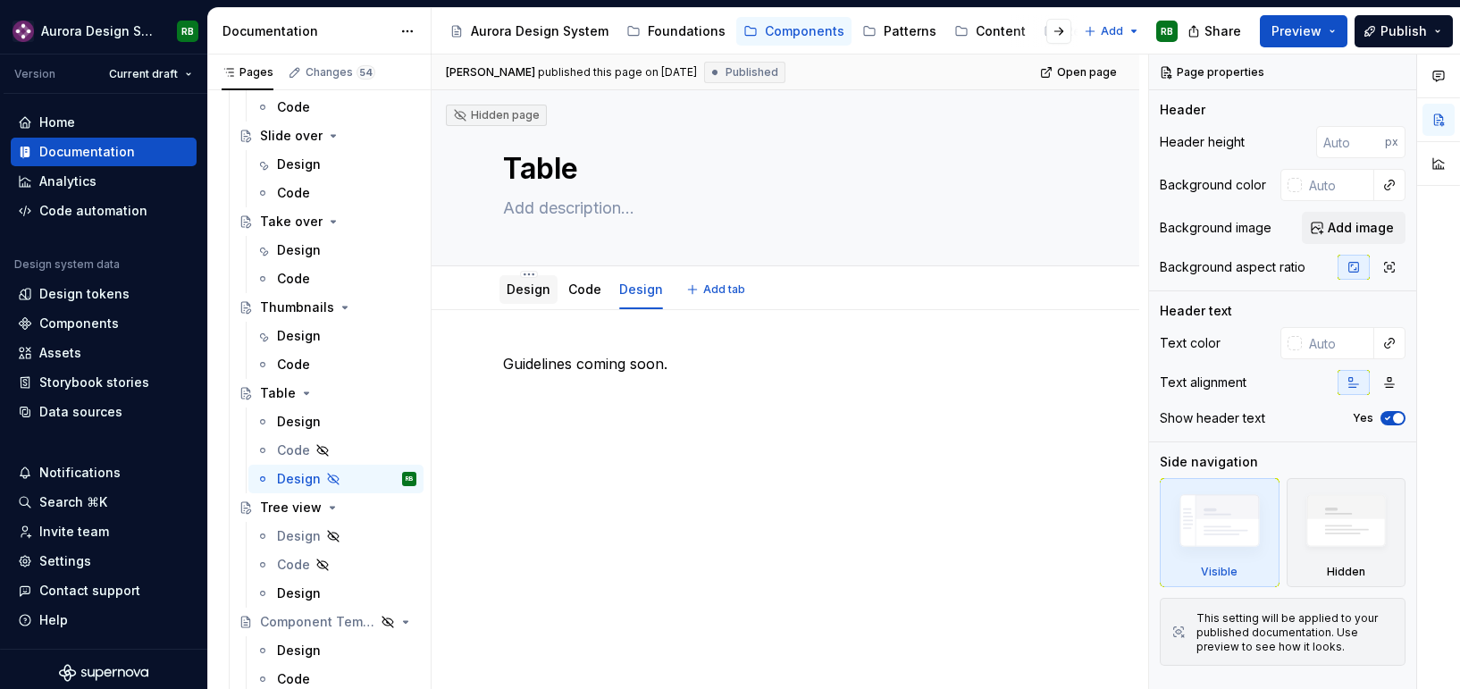
click at [529, 298] on div "Design" at bounding box center [529, 290] width 44 height 18
click at [530, 293] on link "Design" at bounding box center [529, 288] width 44 height 15
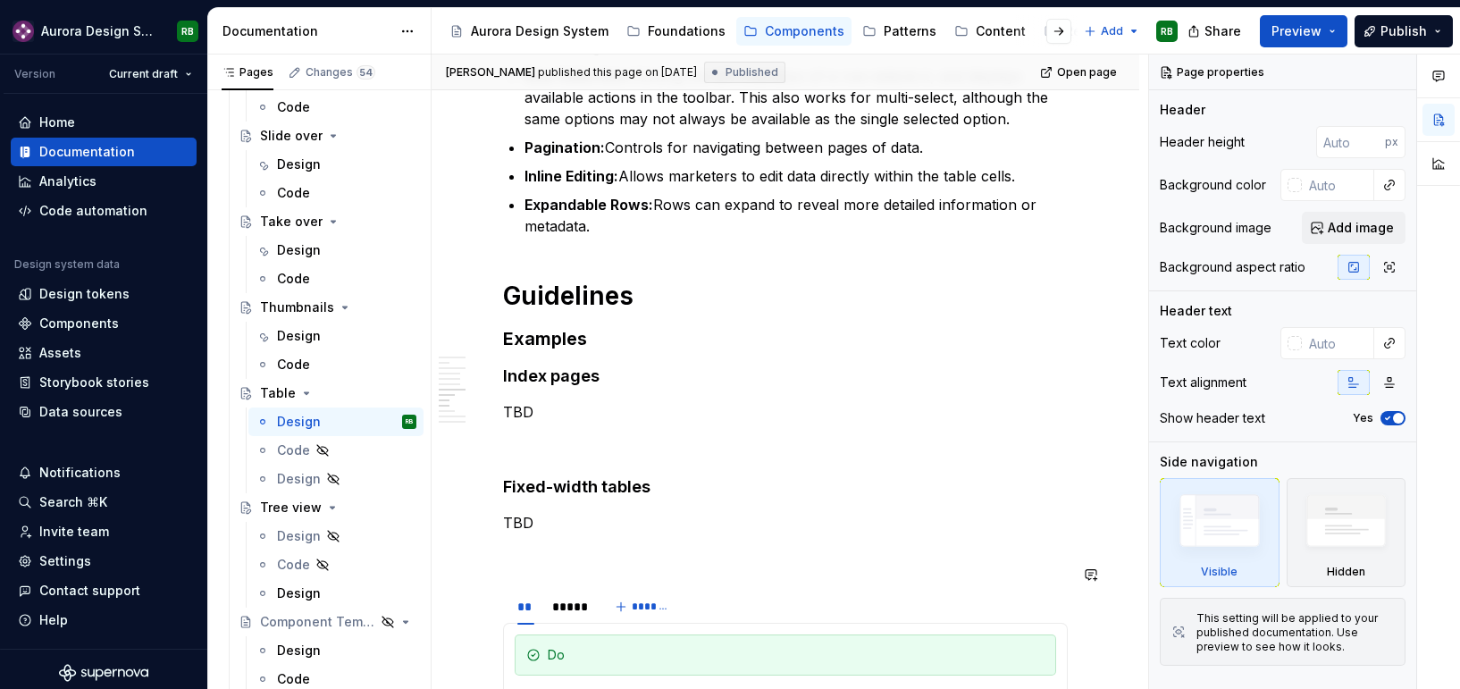
scroll to position [1653, 0]
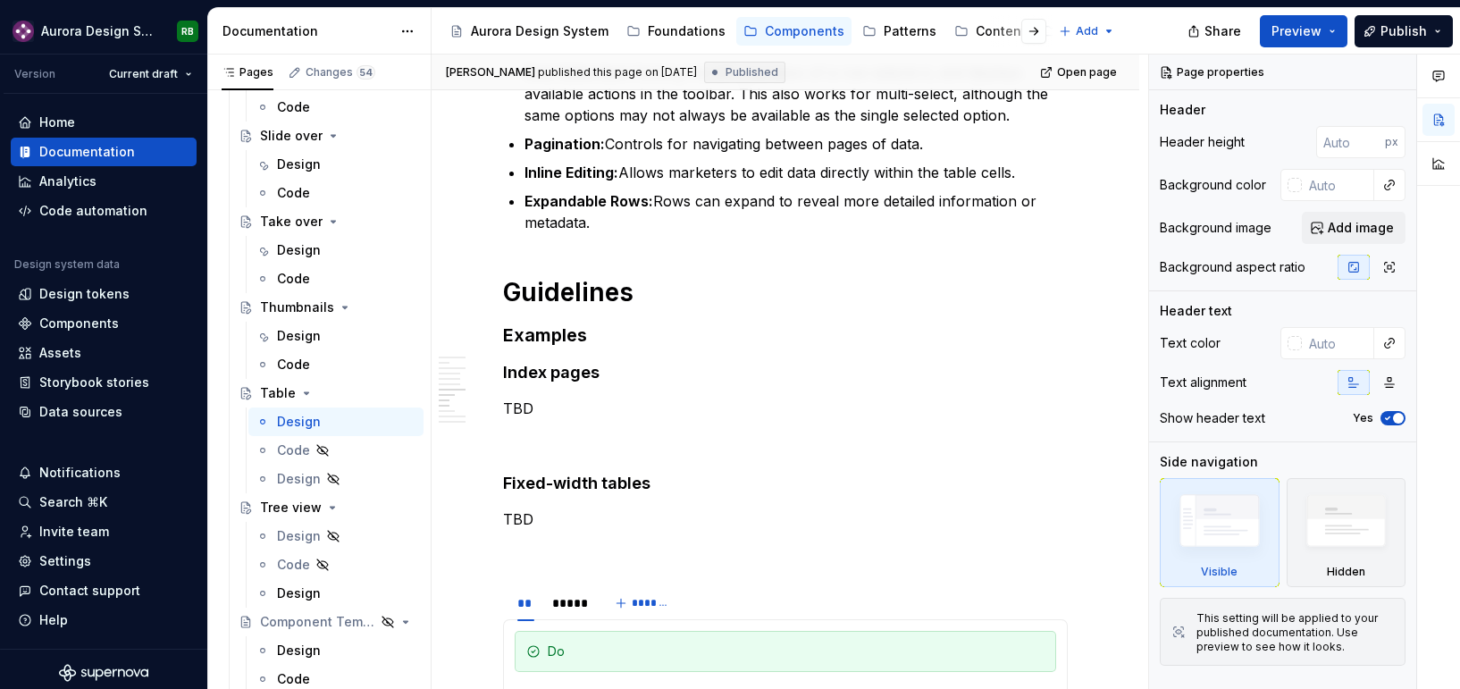
type textarea "*"
